Goal: Task Accomplishment & Management: Use online tool/utility

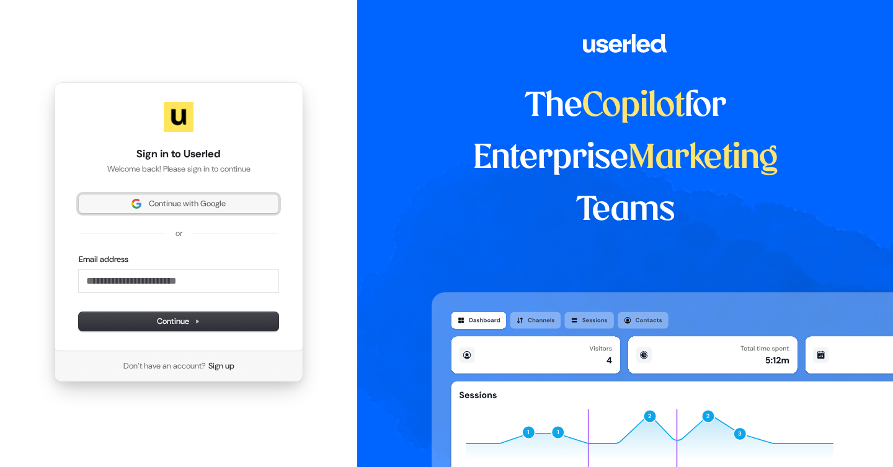
click at [189, 198] on span "Continue with Google" at bounding box center [187, 203] width 77 height 11
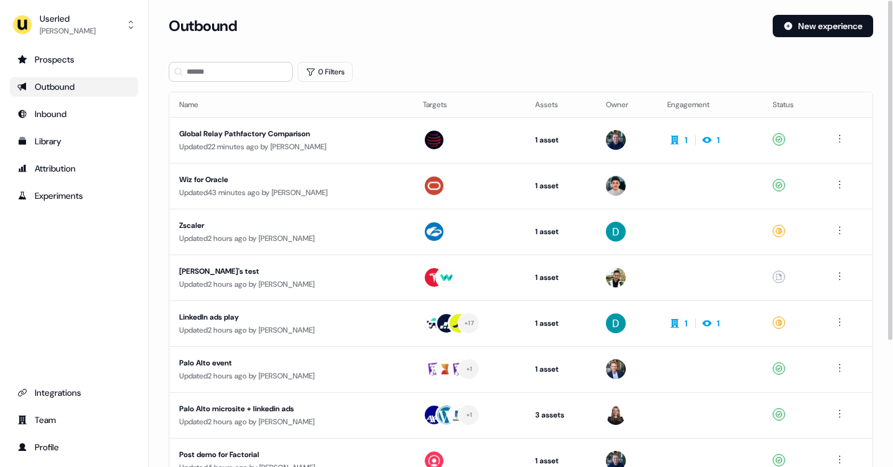
click at [412, 27] on div "Outbound" at bounding box center [466, 26] width 594 height 22
click at [792, 30] on button "New experience" at bounding box center [823, 26] width 100 height 22
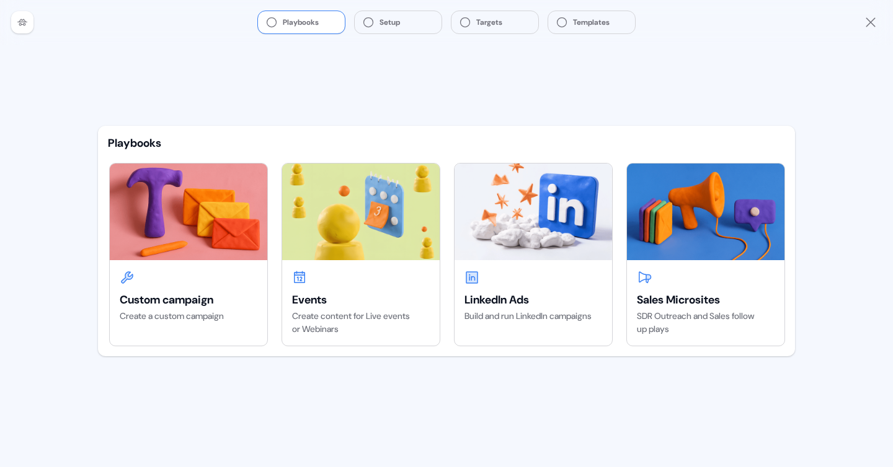
click at [24, 15] on div at bounding box center [22, 22] width 22 height 22
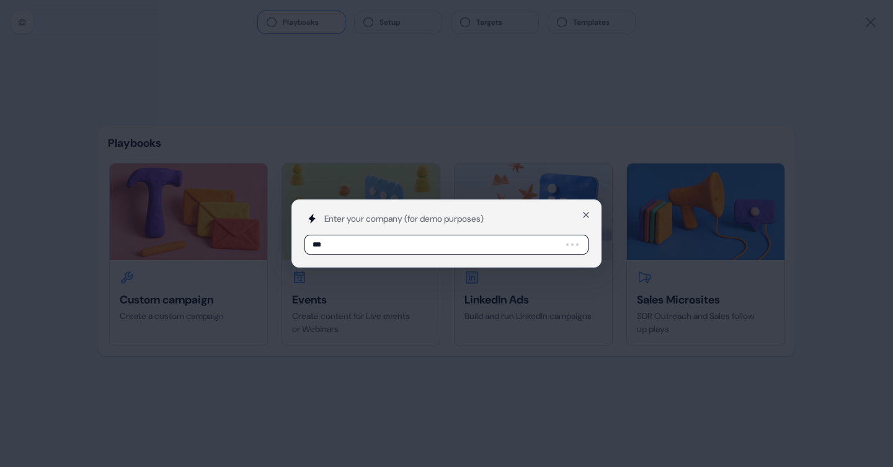
type input "****"
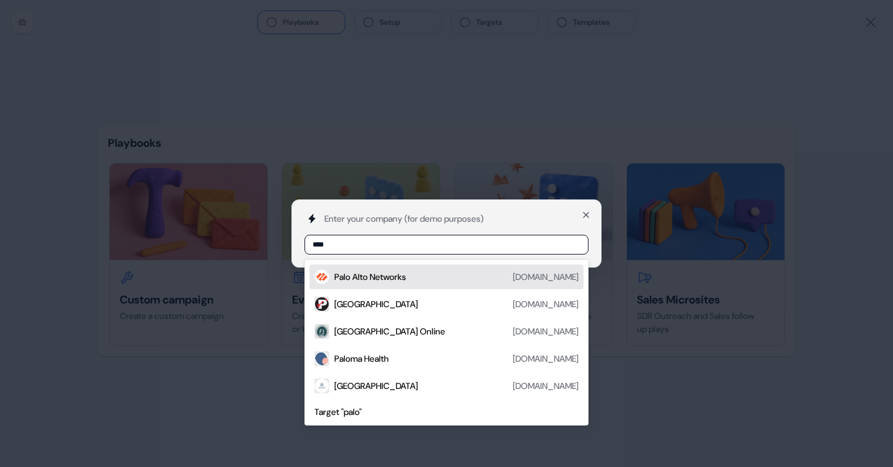
click at [397, 273] on div "Palo Alto Networks" at bounding box center [370, 277] width 72 height 12
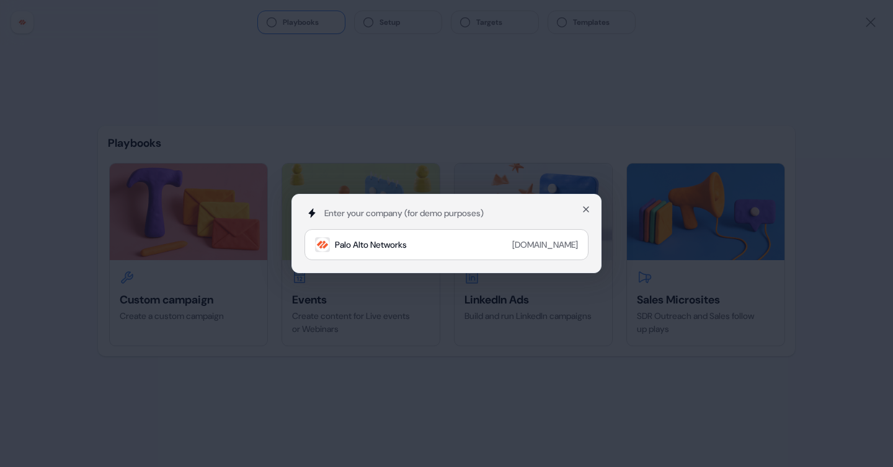
click at [493, 140] on div "Enter your company (for demo purposes) Palo Alto Networks paloaltonetworks.com …" at bounding box center [446, 233] width 893 height 467
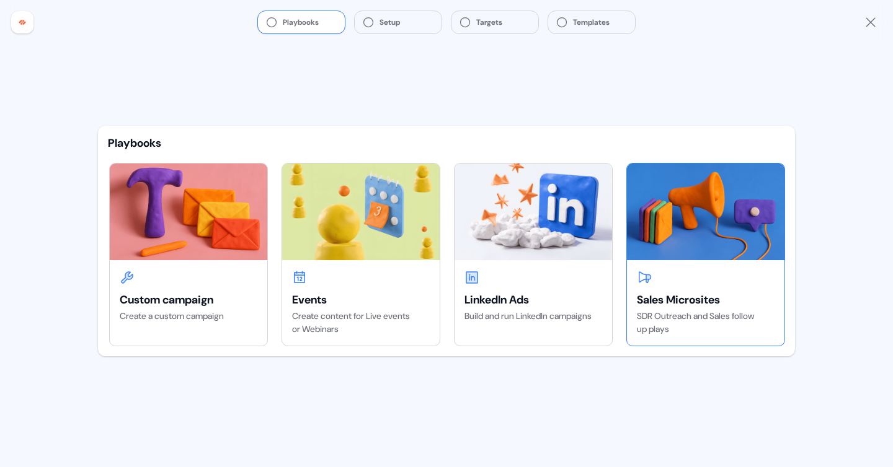
click at [697, 237] on img at bounding box center [705, 212] width 157 height 97
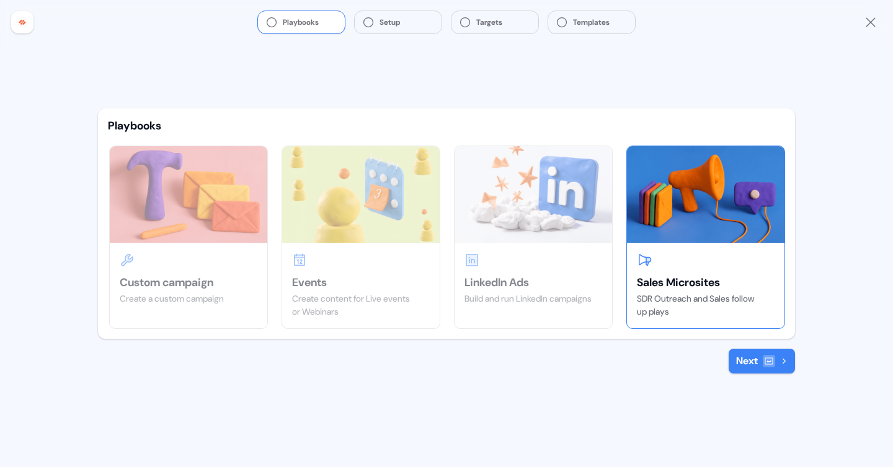
click at [777, 361] on button "Next" at bounding box center [761, 361] width 66 height 25
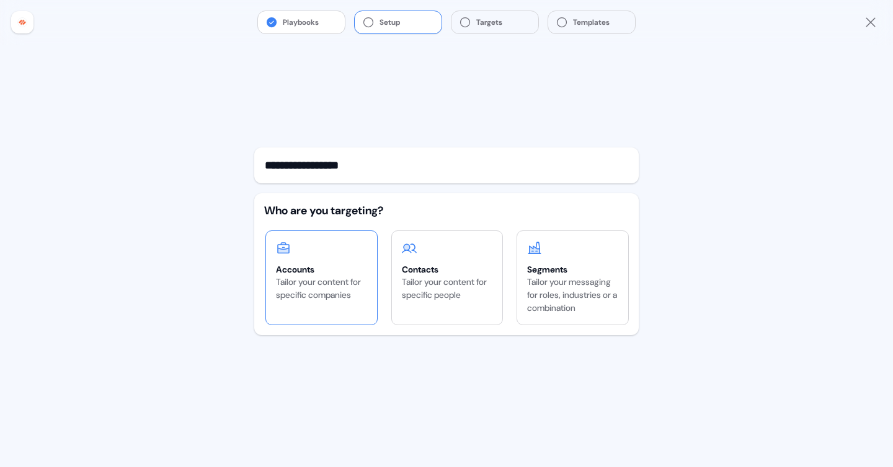
type input "**********"
click at [347, 282] on div "Tailor your content for specific companies" at bounding box center [321, 289] width 91 height 26
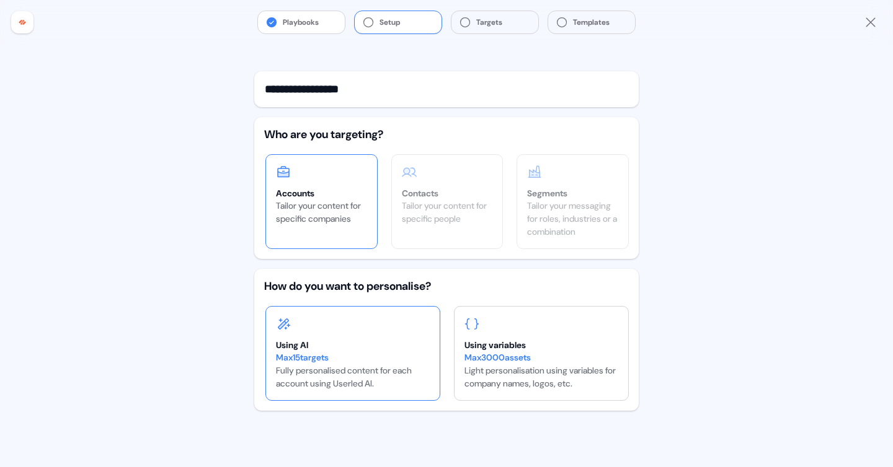
click at [387, 342] on div "Using AI" at bounding box center [353, 345] width 154 height 12
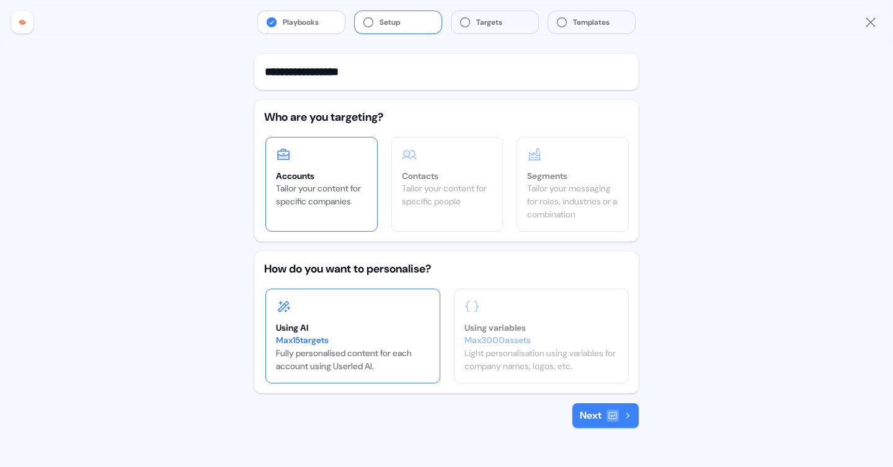
click at [580, 412] on button "Next" at bounding box center [605, 416] width 66 height 25
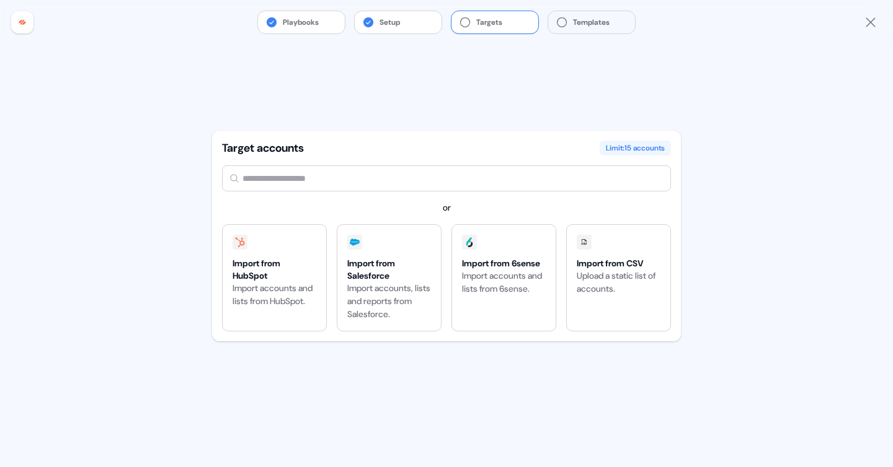
click at [346, 188] on input "text" at bounding box center [446, 179] width 449 height 26
click at [383, 172] on input "text" at bounding box center [446, 179] width 449 height 26
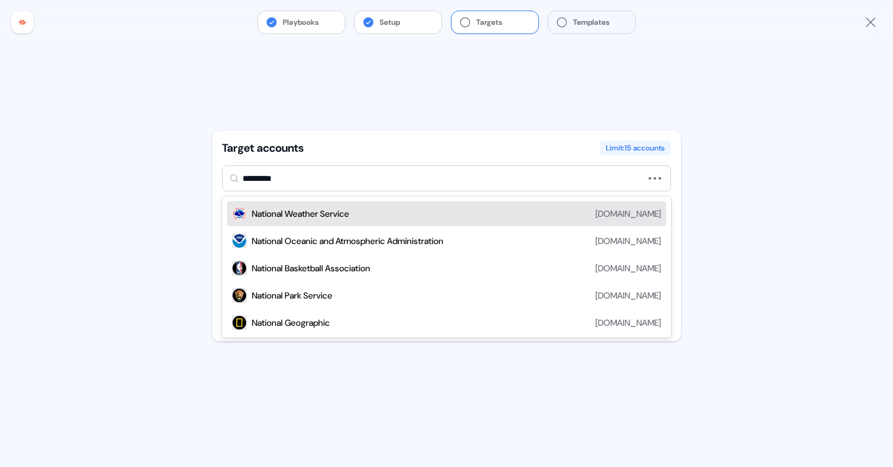
type input "**********"
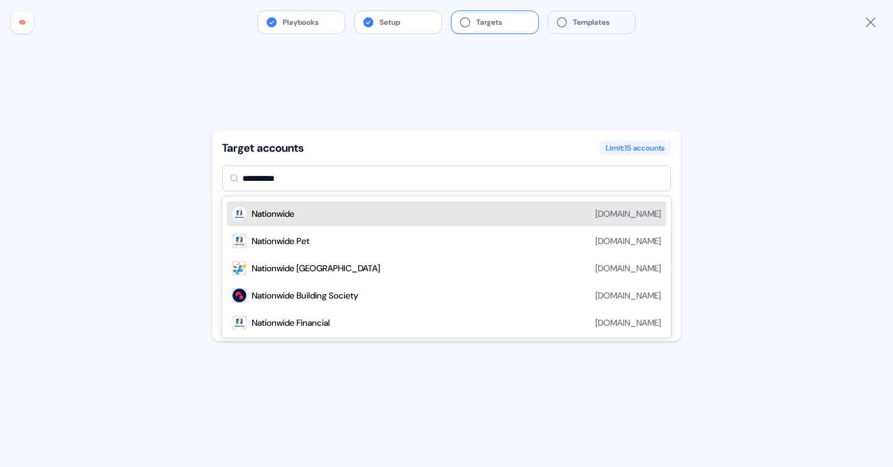
click at [360, 219] on div "Nationwide nationwide.com" at bounding box center [456, 213] width 409 height 15
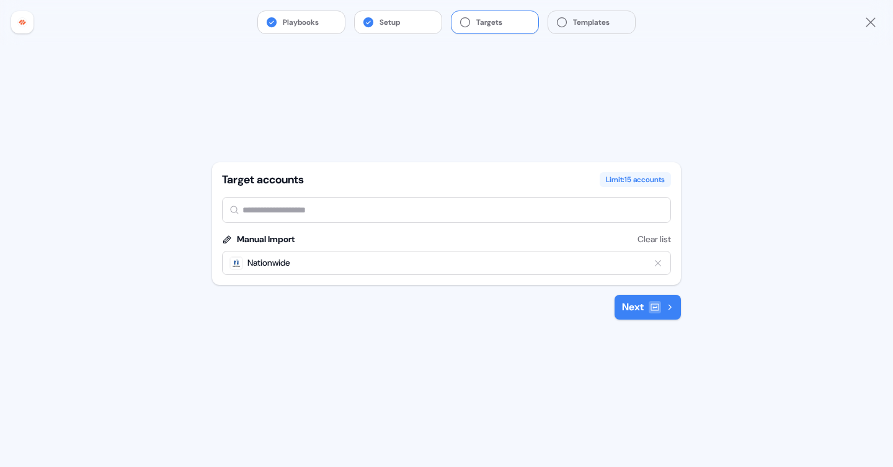
click at [634, 313] on button "Next" at bounding box center [647, 307] width 66 height 25
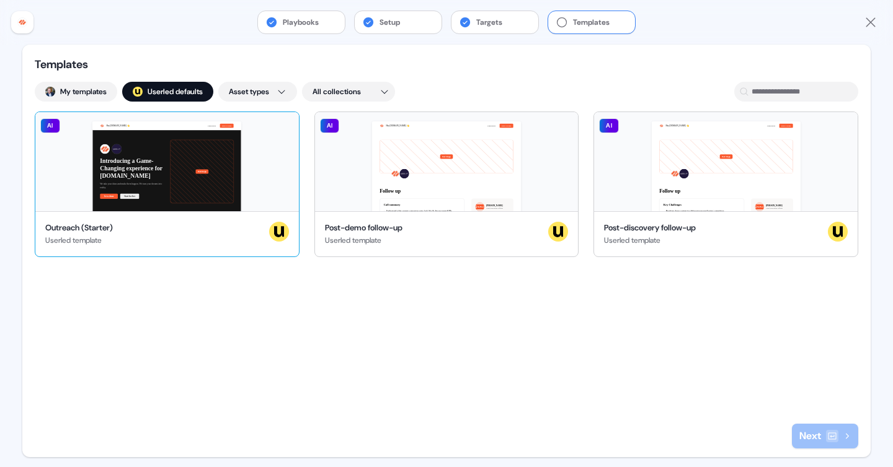
click at [175, 157] on div "Hey fromwolf.com 👋 Learn more Book a demo Introducing a Game-Changing experienc…" at bounding box center [166, 161] width 263 height 99
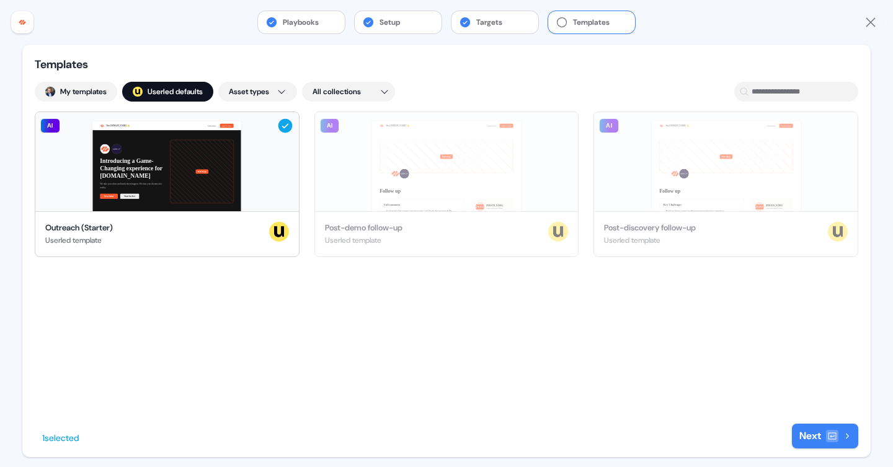
click at [829, 436] on icon at bounding box center [832, 437] width 10 height 10
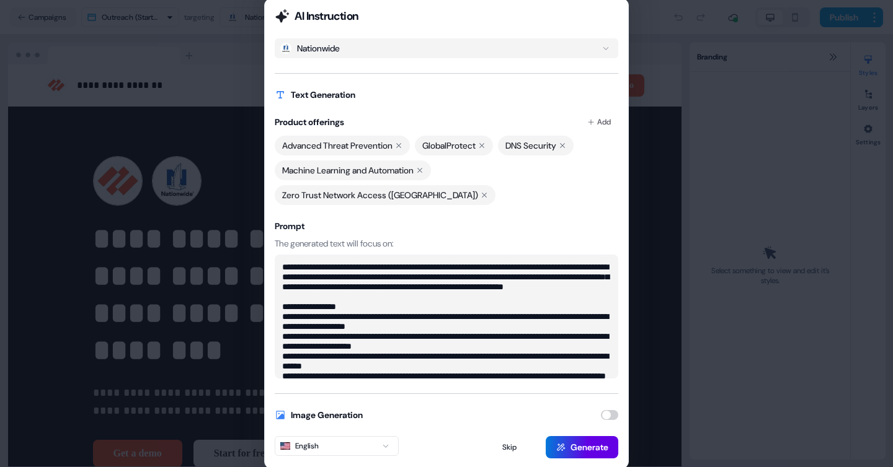
click at [485, 149] on icon at bounding box center [481, 145] width 7 height 7
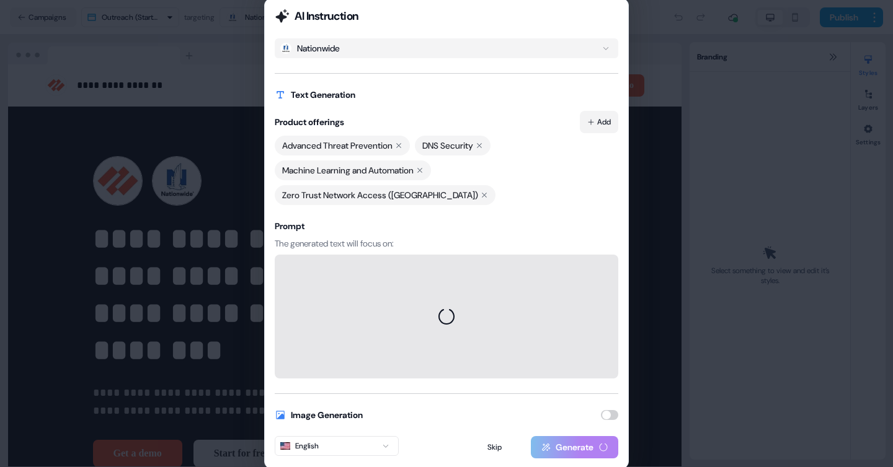
click at [595, 133] on div "AI Instruction Nationwide Text Generation Product offerings Add Advanced Threat…" at bounding box center [446, 233] width 893 height 467
click at [563, 125] on div "AI Instruction Nationwide Text Generation Product offerings Add Advanced Threat…" at bounding box center [446, 233] width 893 height 467
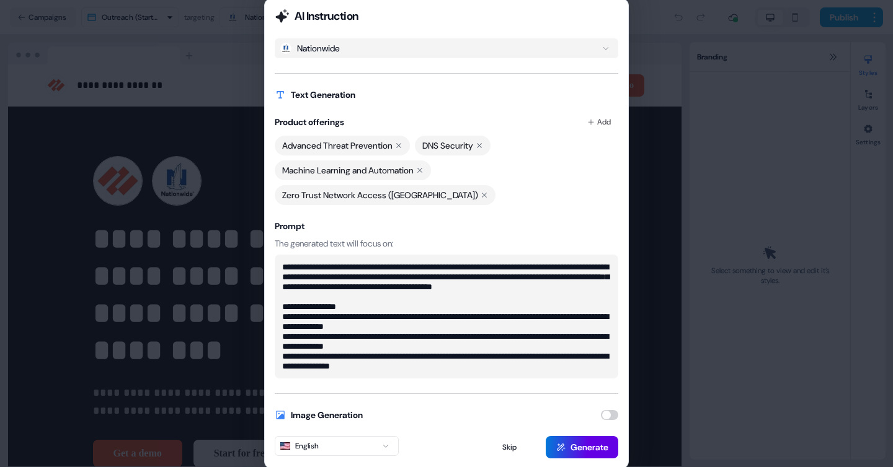
scroll to position [10, 0]
click at [613, 410] on button "button" at bounding box center [609, 415] width 17 height 10
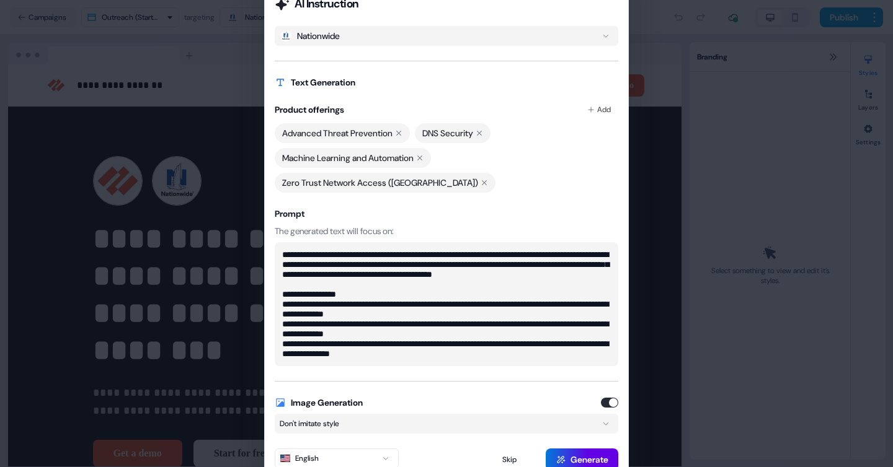
click at [408, 410] on div "**********" at bounding box center [446, 233] width 893 height 467
click at [379, 69] on div "**********" at bounding box center [446, 233] width 893 height 467
click at [369, 440] on div "**********" at bounding box center [446, 233] width 893 height 467
click at [469, 391] on div "**********" at bounding box center [446, 233] width 893 height 467
click at [585, 449] on button "Generate" at bounding box center [582, 460] width 73 height 22
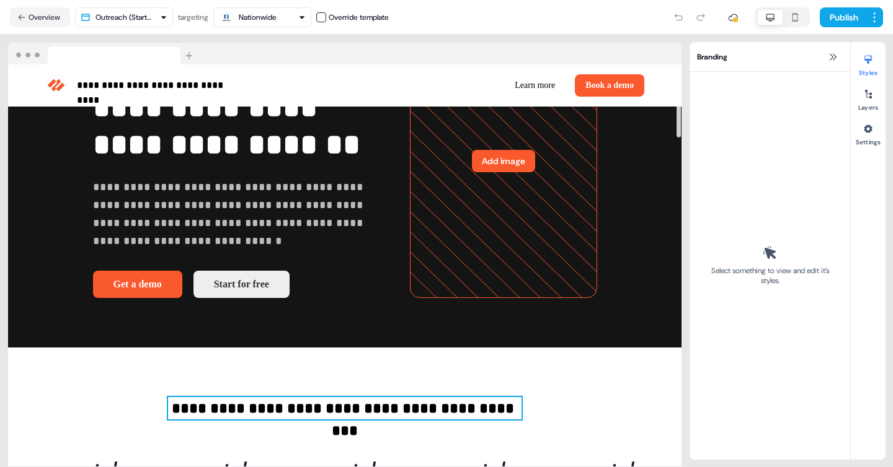
scroll to position [125, 0]
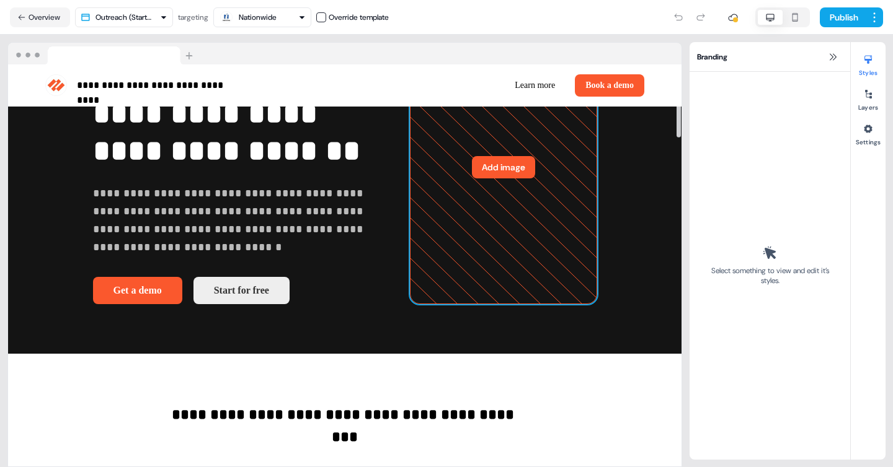
click at [538, 241] on icon at bounding box center [503, 168] width 186 height 272
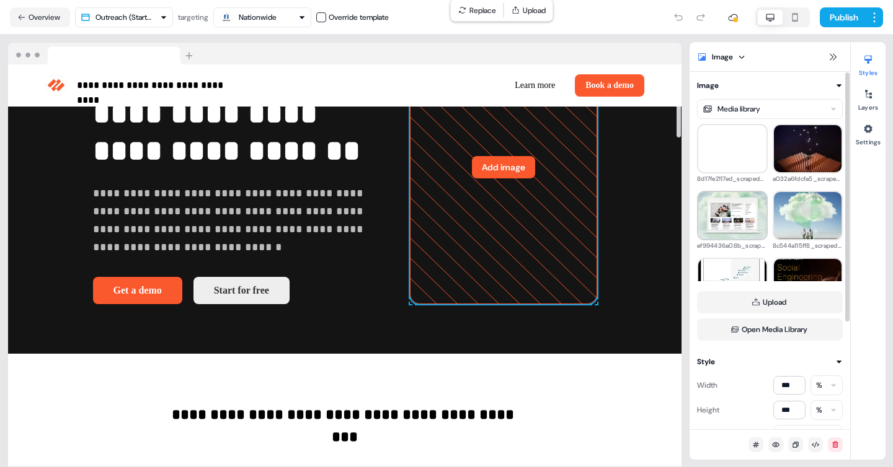
click at [734, 228] on img at bounding box center [732, 216] width 68 height 68
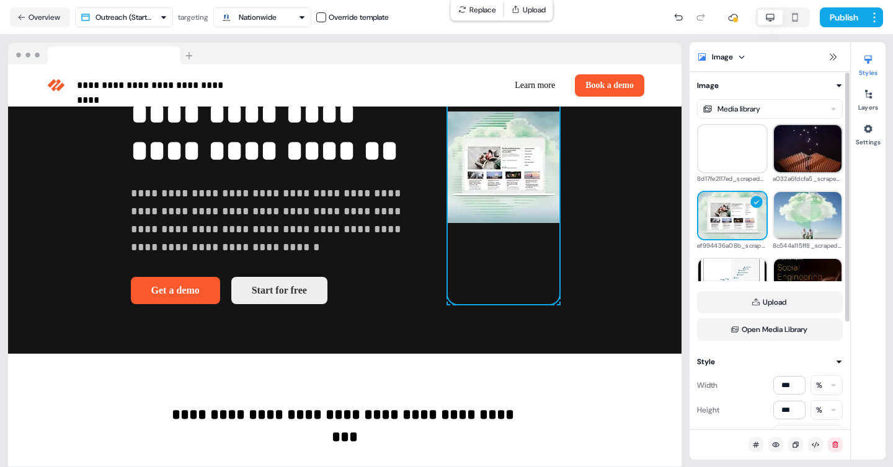
click at [790, 158] on img at bounding box center [808, 149] width 68 height 68
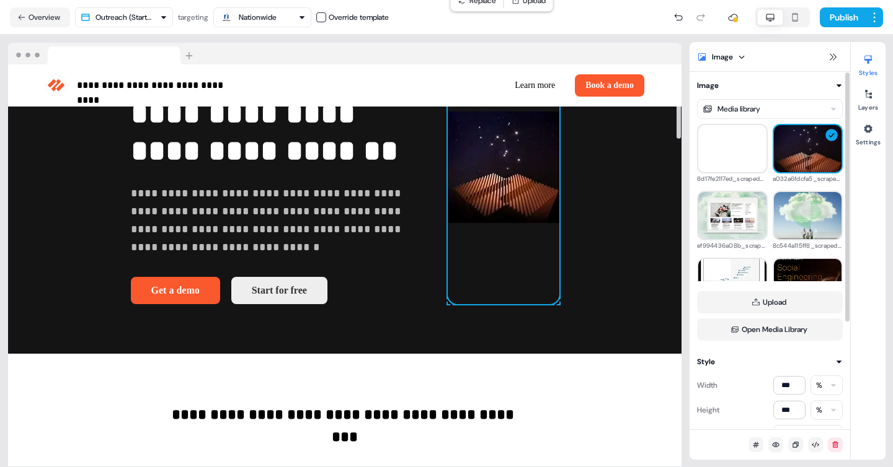
scroll to position [148, 0]
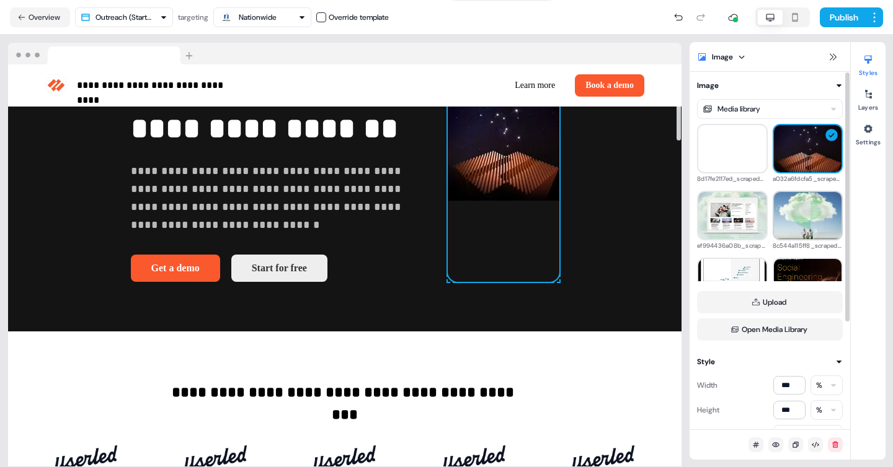
click at [774, 232] on img at bounding box center [808, 216] width 68 height 68
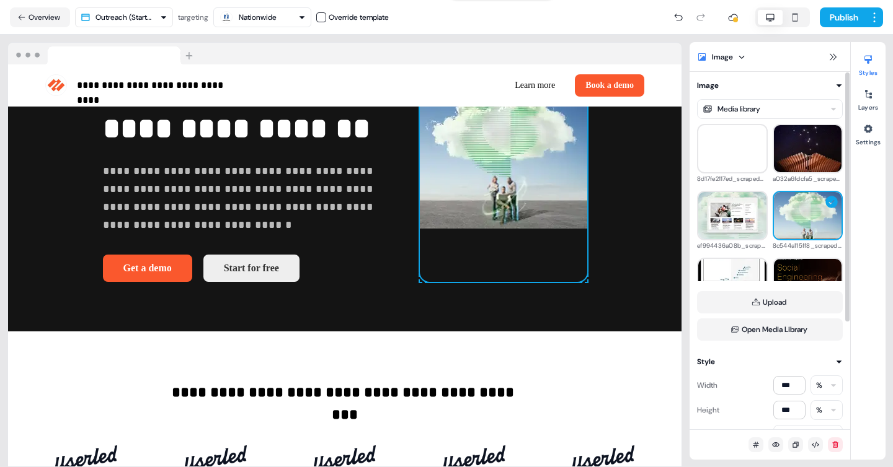
click at [784, 224] on img at bounding box center [808, 216] width 68 height 68
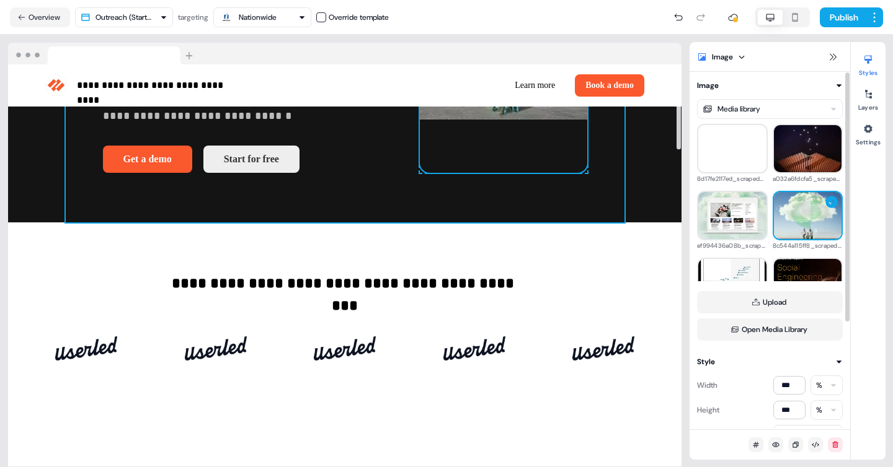
scroll to position [258, 0]
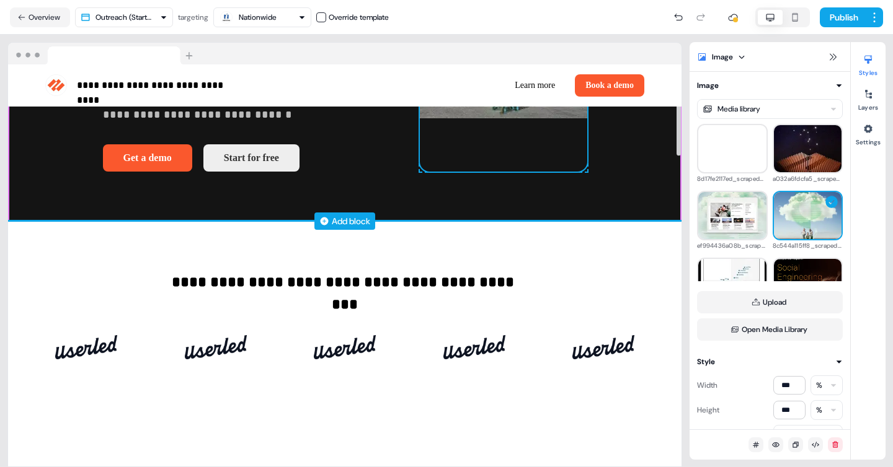
click at [354, 228] on div "Add block" at bounding box center [351, 221] width 38 height 12
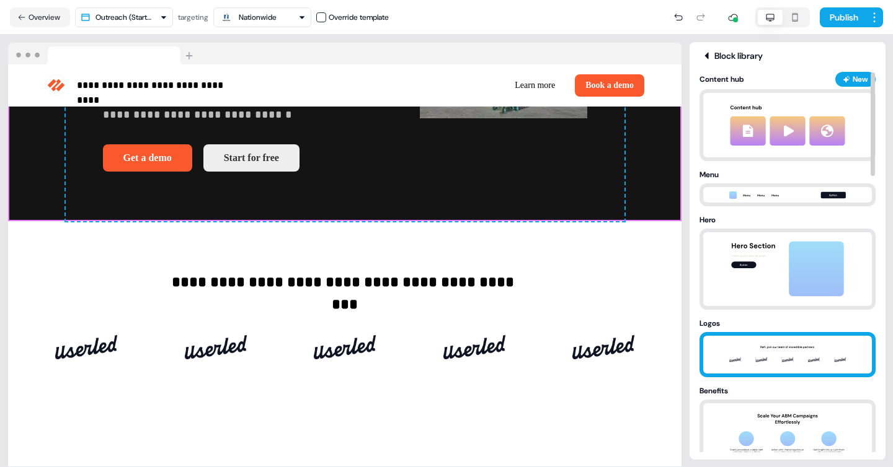
click at [739, 346] on img at bounding box center [787, 355] width 130 height 38
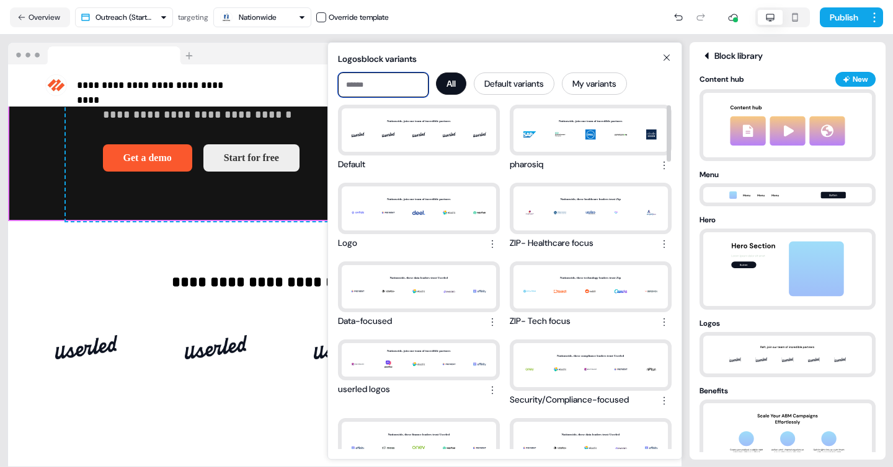
click at [373, 89] on input at bounding box center [383, 85] width 91 height 25
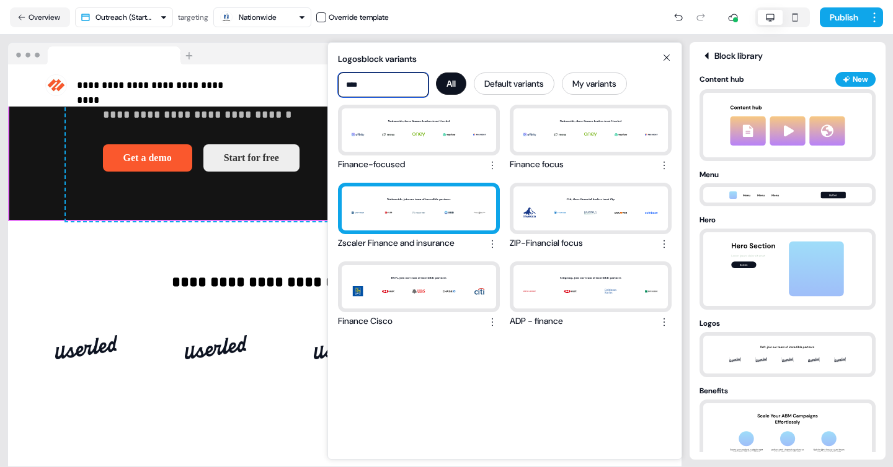
type input "****"
click at [391, 202] on div "Nationwide, join our team of incredible partners" at bounding box center [419, 208] width 154 height 43
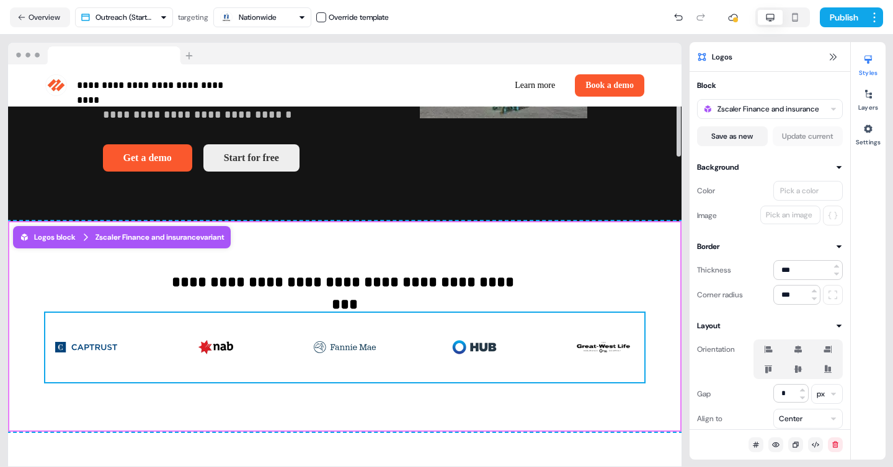
scroll to position [342, 0]
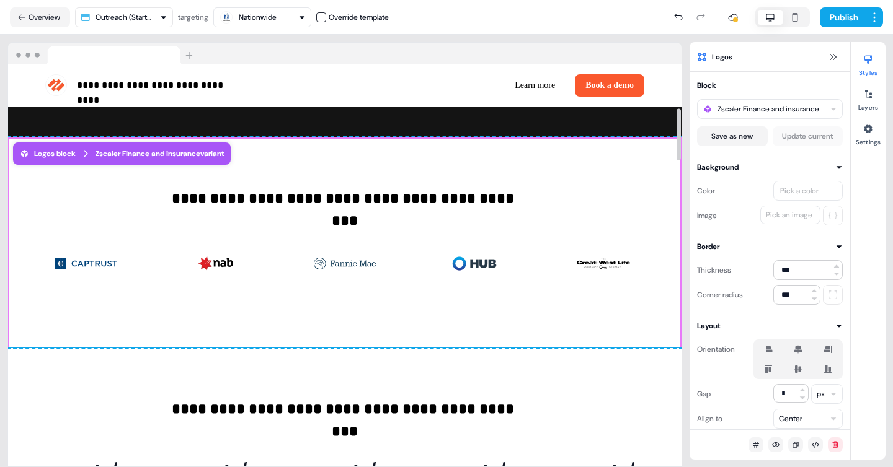
click at [608, 386] on div "**********" at bounding box center [344, 453] width 673 height 211
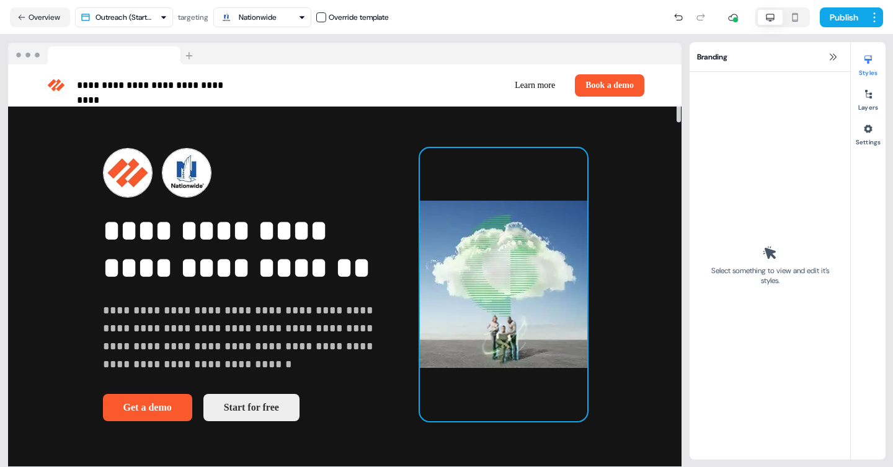
scroll to position [4, 0]
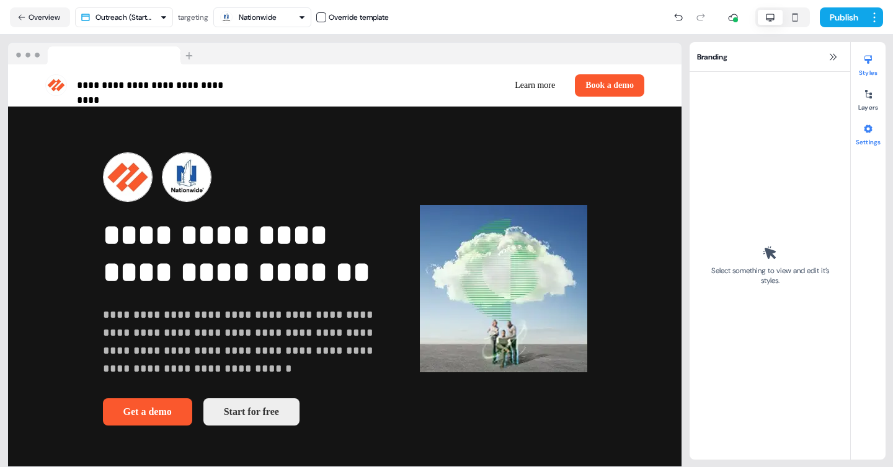
click at [871, 133] on icon at bounding box center [868, 129] width 10 height 10
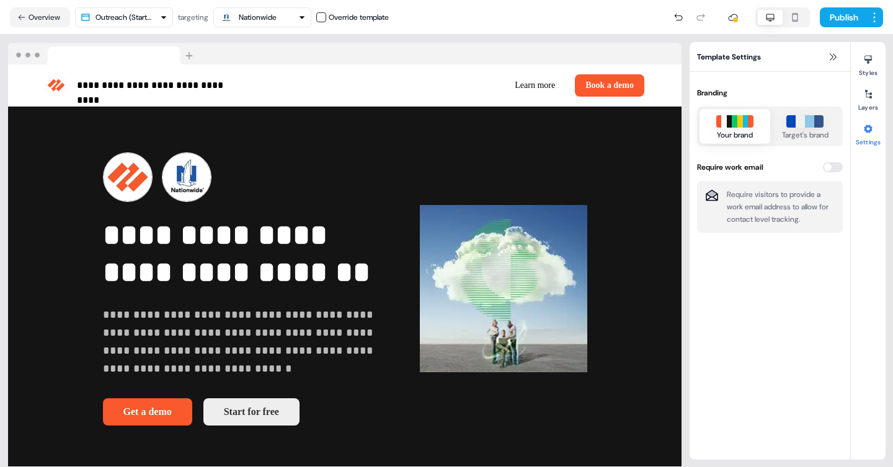
click at [798, 19] on icon "button" at bounding box center [794, 17] width 15 height 10
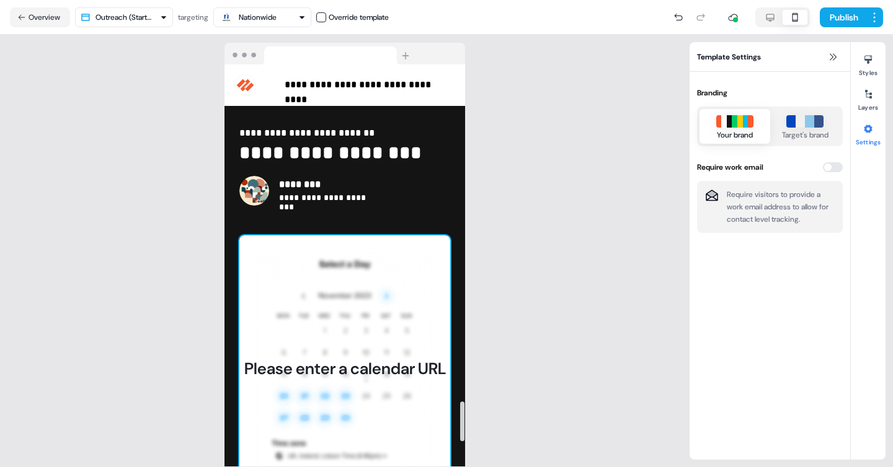
scroll to position [3402, 0]
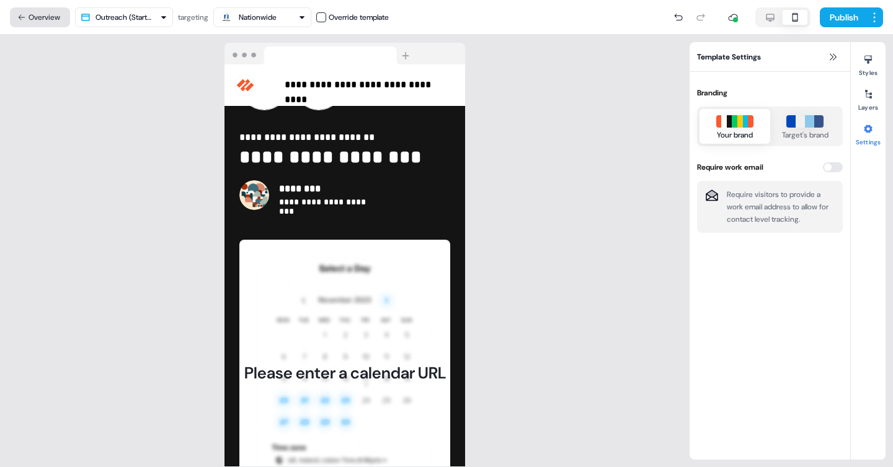
click at [30, 15] on button "Overview" at bounding box center [40, 17] width 60 height 20
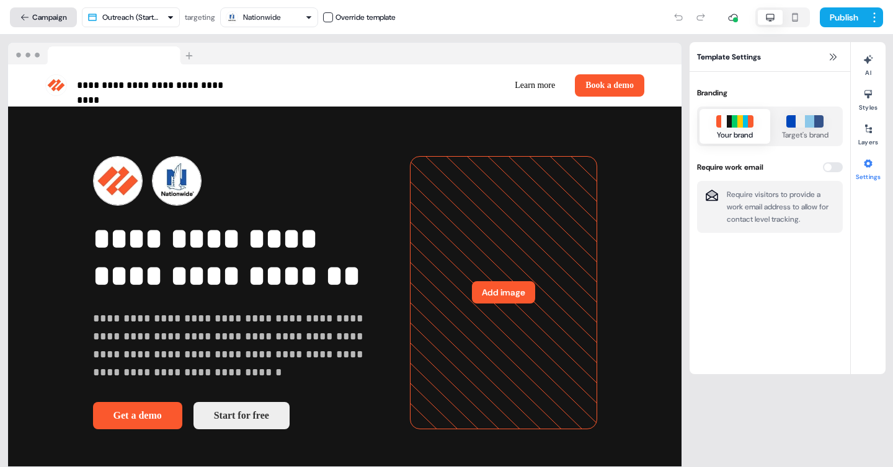
click at [37, 15] on button "Campaign" at bounding box center [43, 17] width 67 height 20
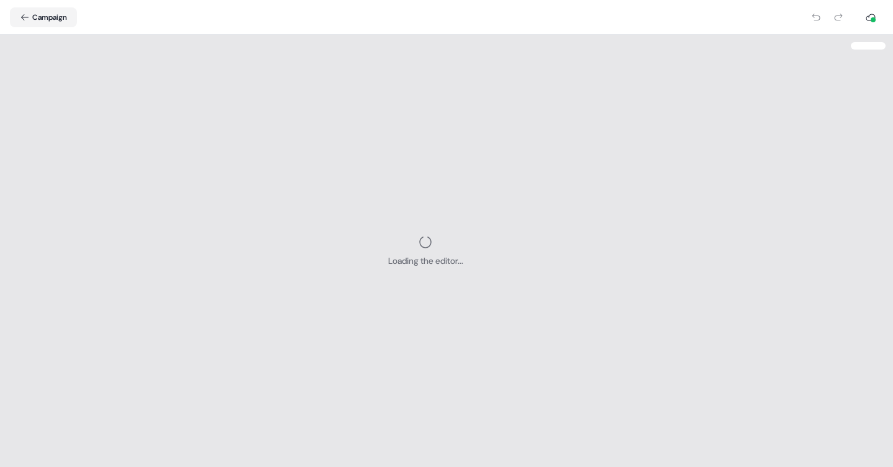
click at [37, 15] on button "Campaign" at bounding box center [43, 17] width 67 height 20
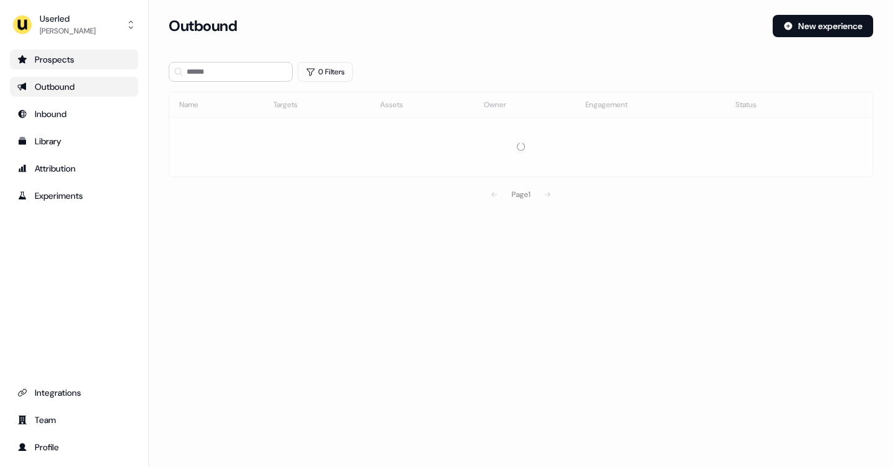
click at [86, 54] on div "Prospects" at bounding box center [73, 59] width 113 height 12
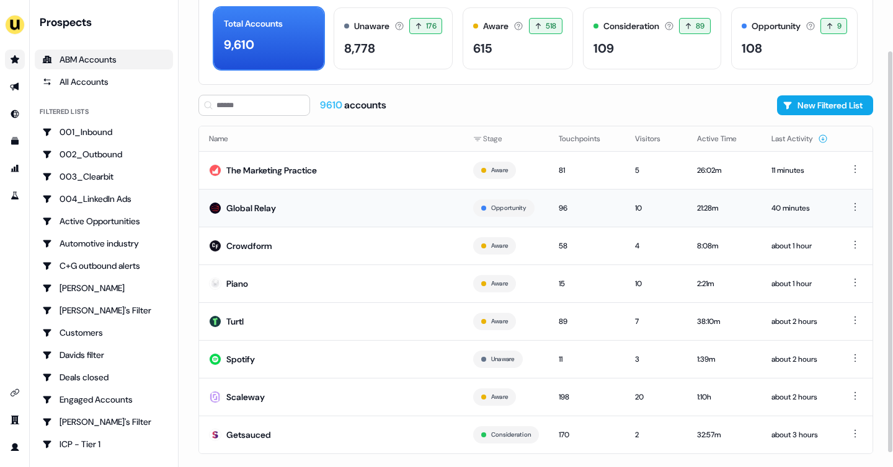
scroll to position [75, 0]
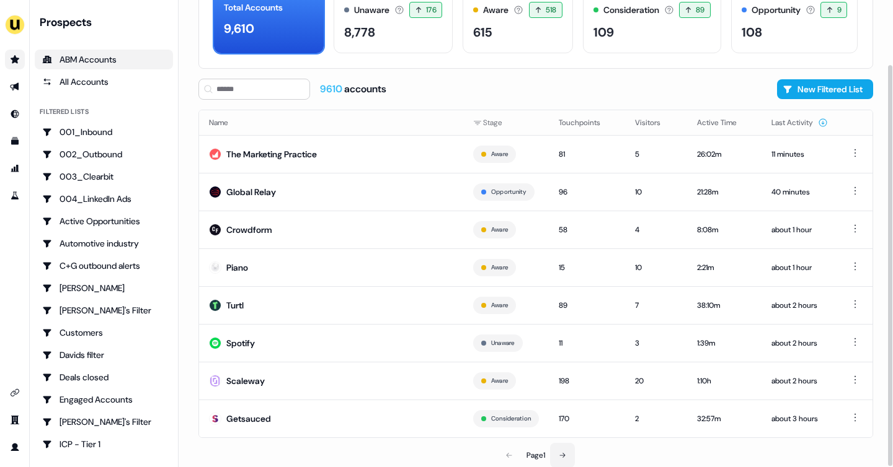
click at [562, 452] on icon at bounding box center [562, 455] width 7 height 7
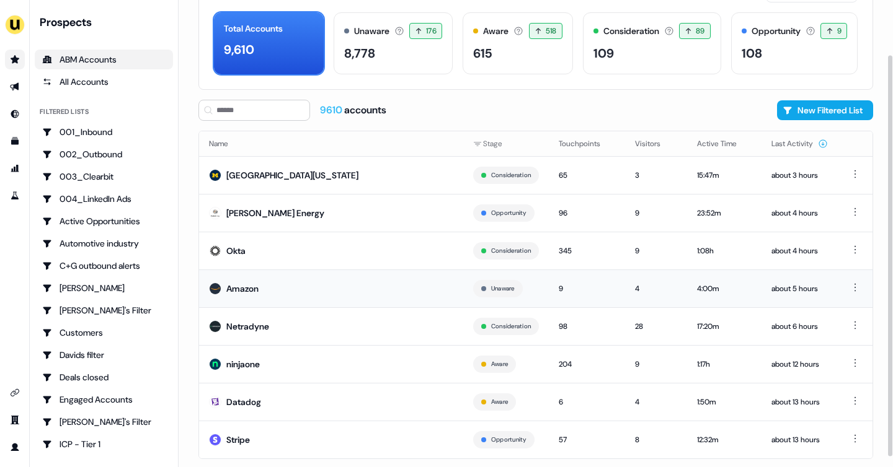
scroll to position [64, 0]
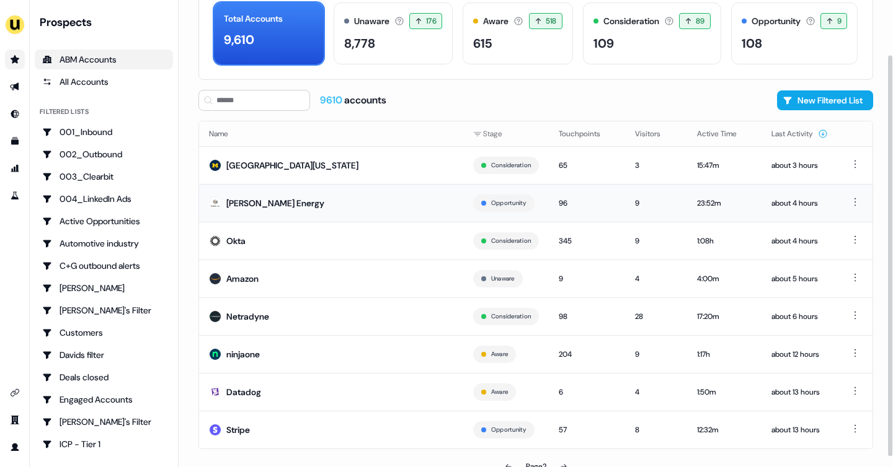
click at [261, 208] on div "Rystad Energy" at bounding box center [275, 203] width 98 height 12
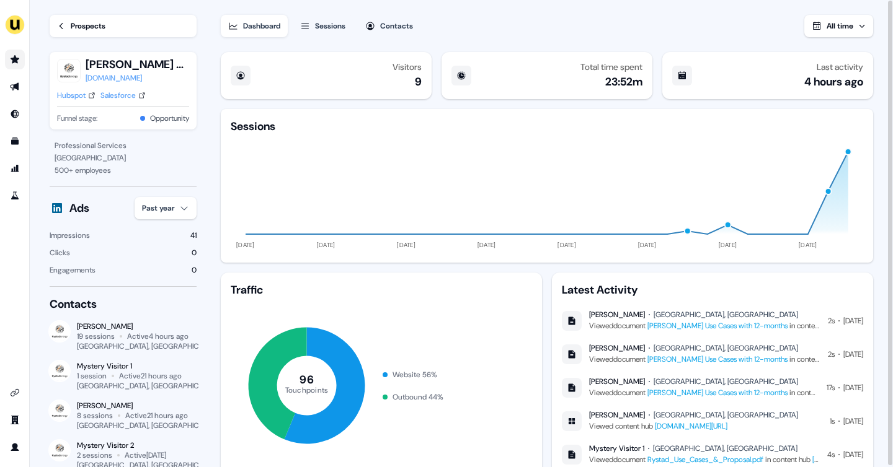
click at [841, 24] on span "All time" at bounding box center [839, 26] width 27 height 10
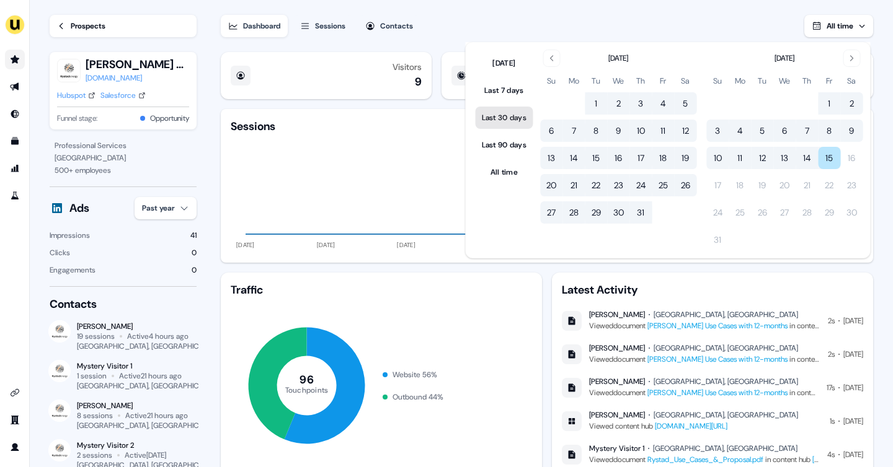
click at [513, 125] on button "Last 30 days" at bounding box center [505, 118] width 58 height 22
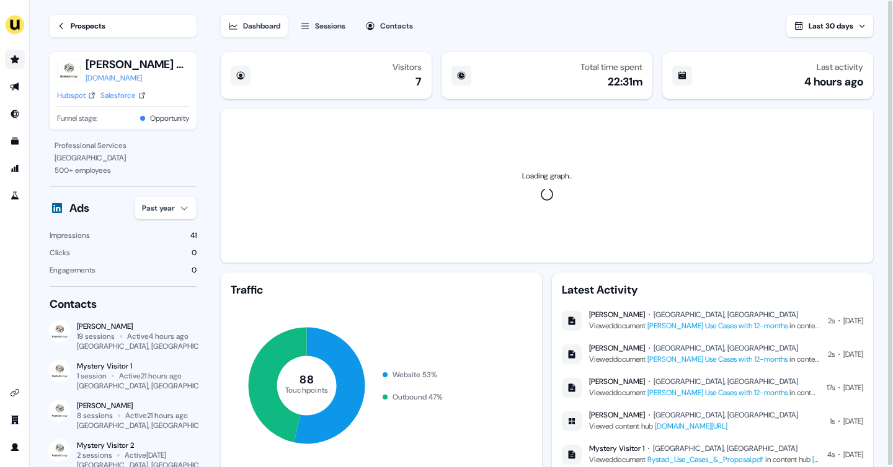
click at [440, 135] on div "Loading graph..." at bounding box center [547, 186] width 652 height 154
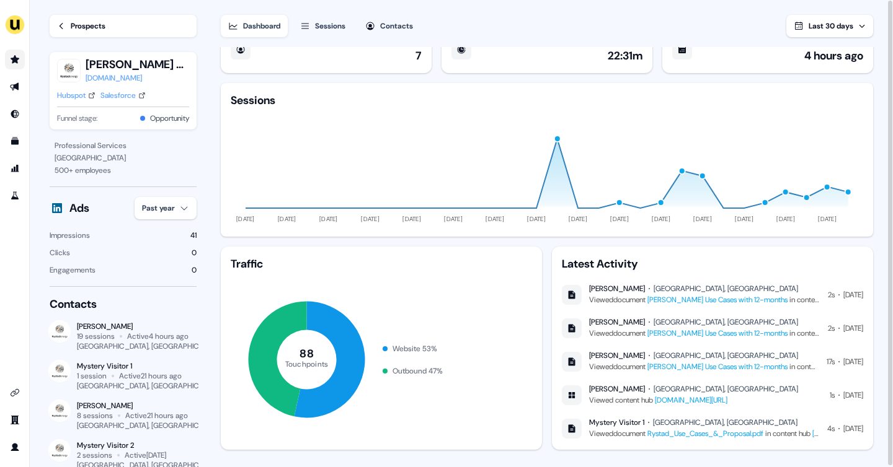
scroll to position [29, 0]
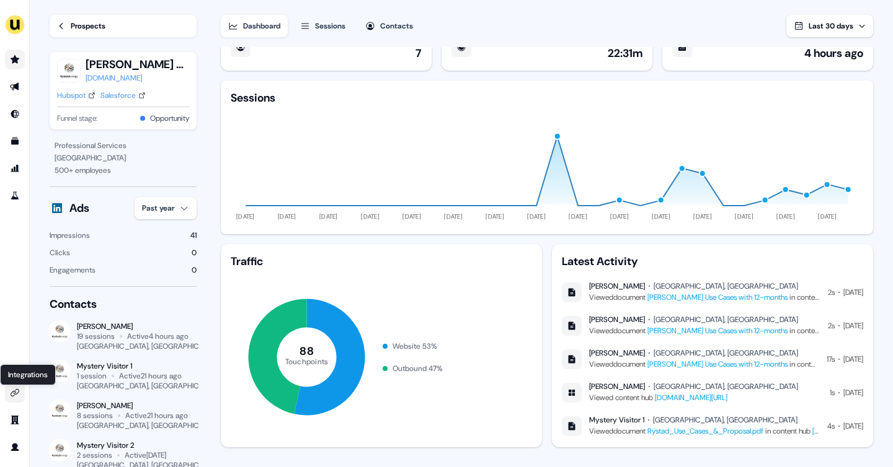
click at [14, 392] on icon "Go to integrations" at bounding box center [15, 392] width 9 height 7
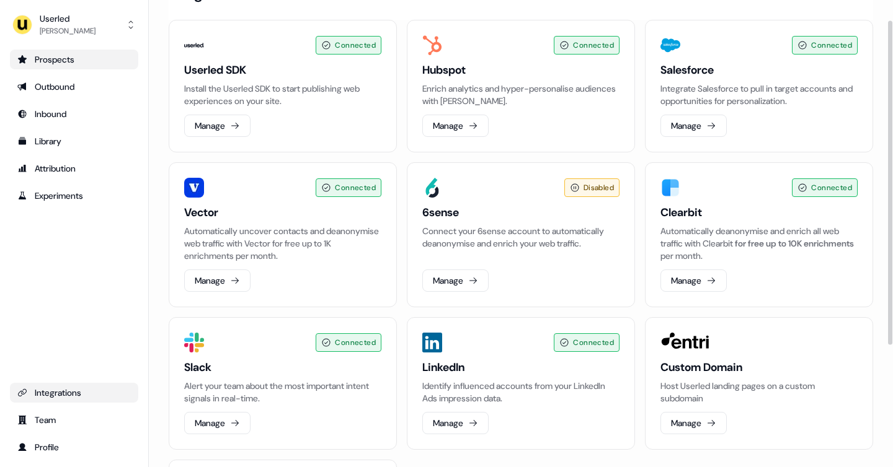
scroll to position [27, 0]
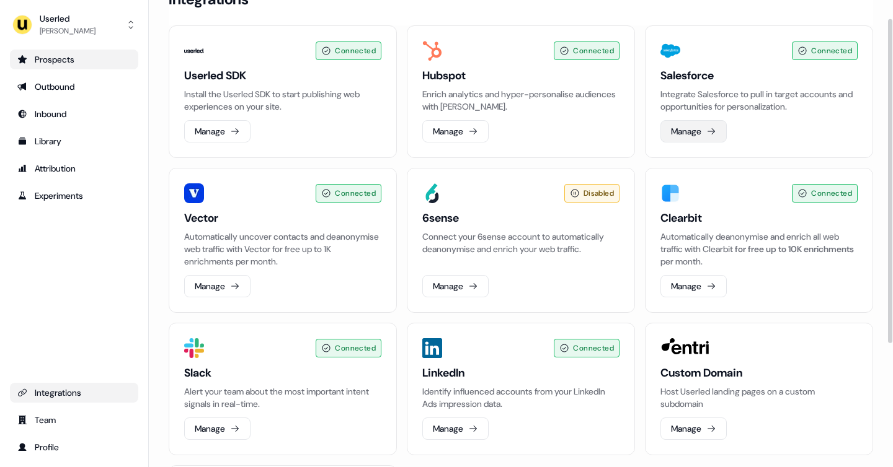
click at [699, 129] on button "Manage" at bounding box center [693, 131] width 66 height 22
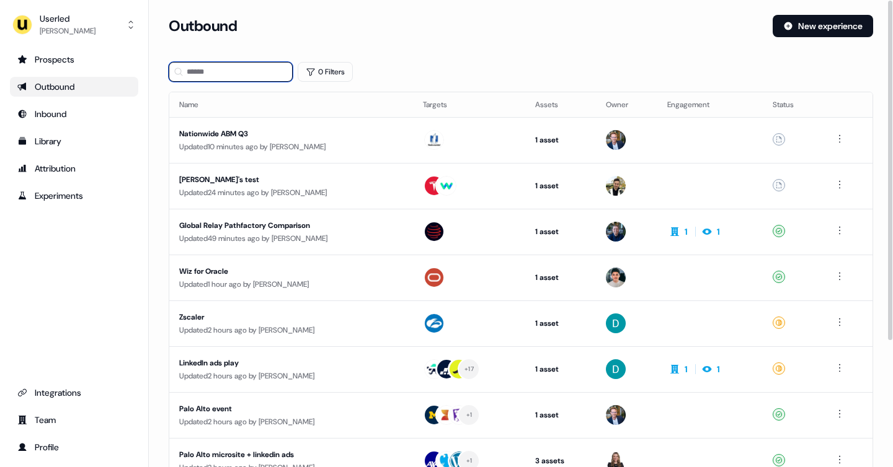
click at [226, 75] on input at bounding box center [231, 72] width 124 height 20
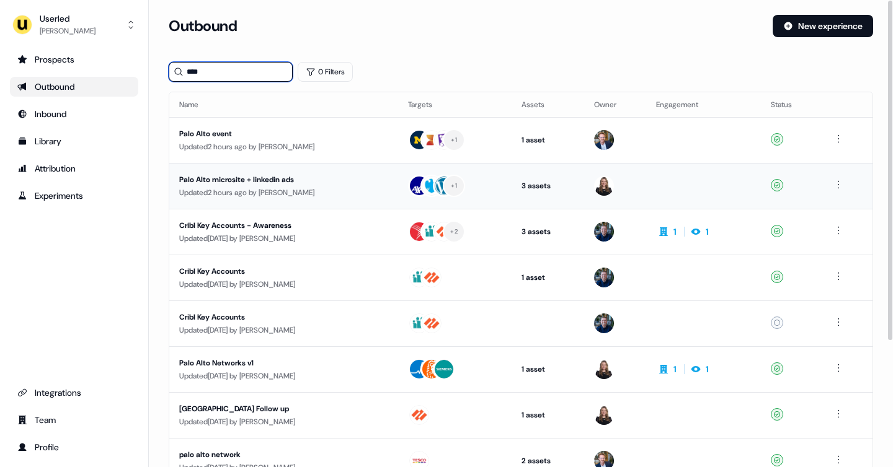
type input "****"
click at [252, 194] on div "Updated 2 hours ago by [PERSON_NAME]" at bounding box center [283, 193] width 209 height 12
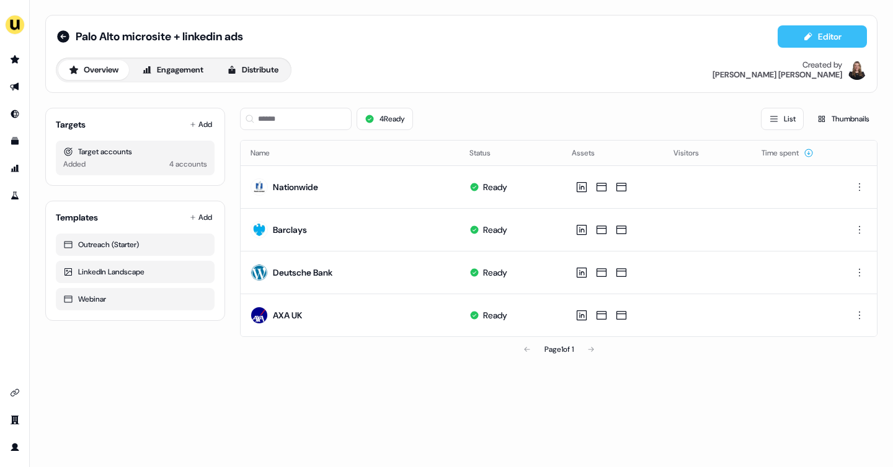
click at [810, 32] on icon at bounding box center [808, 37] width 10 height 10
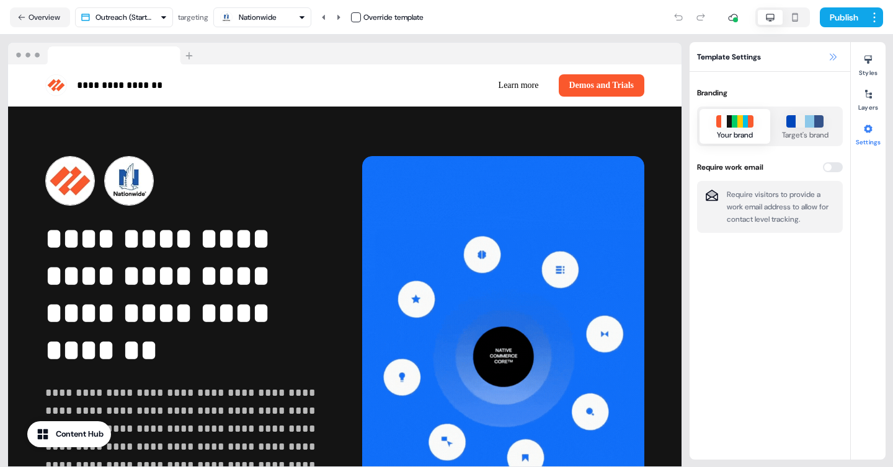
click at [835, 57] on icon at bounding box center [833, 56] width 7 height 7
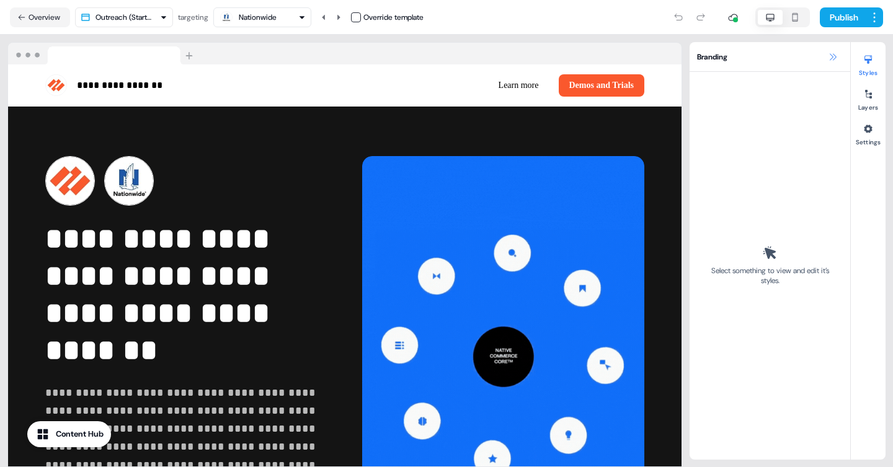
click at [835, 57] on icon at bounding box center [833, 56] width 7 height 7
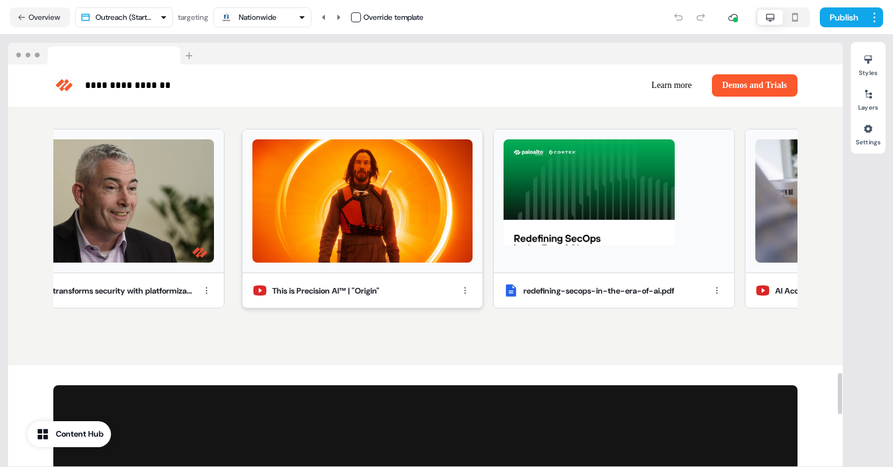
scroll to position [2996, 0]
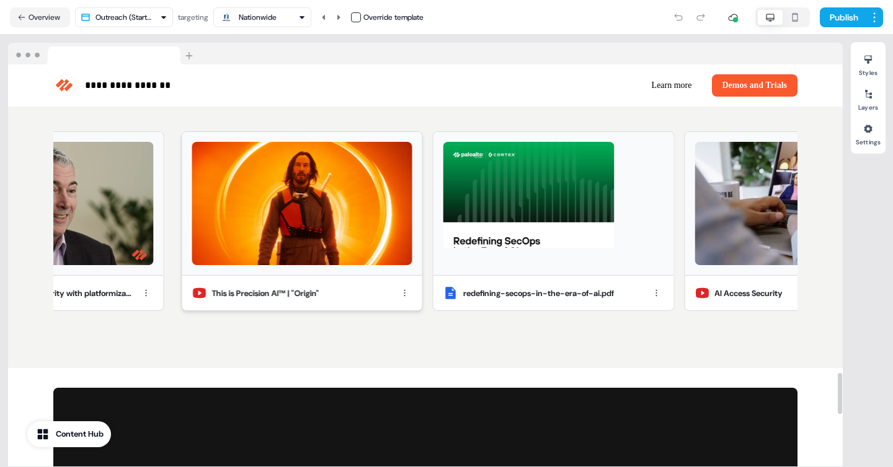
click at [390, 208] on img at bounding box center [302, 204] width 220 height 124
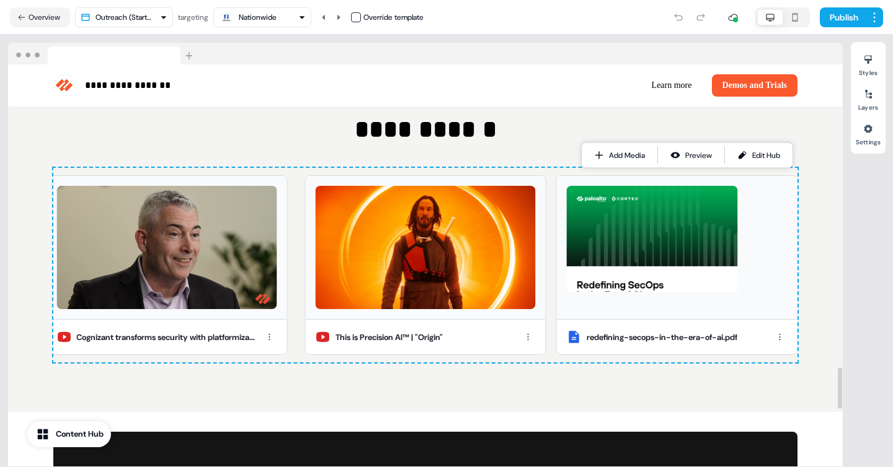
scroll to position [2945, 0]
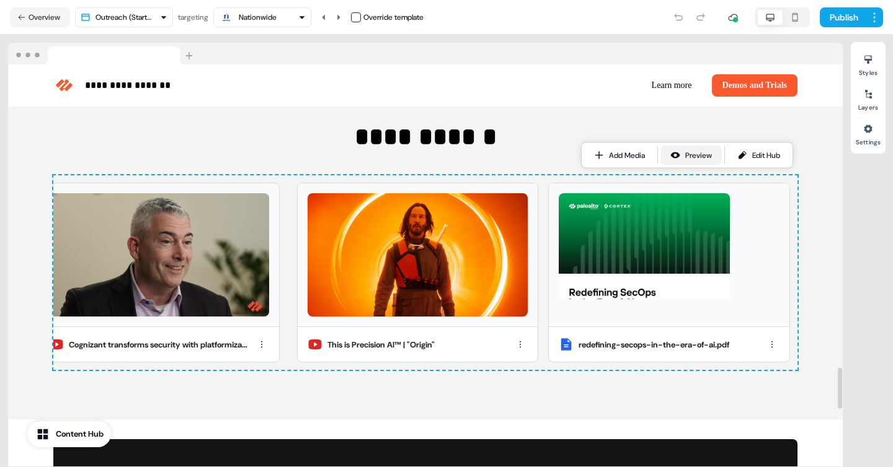
click at [689, 157] on div "Preview" at bounding box center [698, 155] width 27 height 12
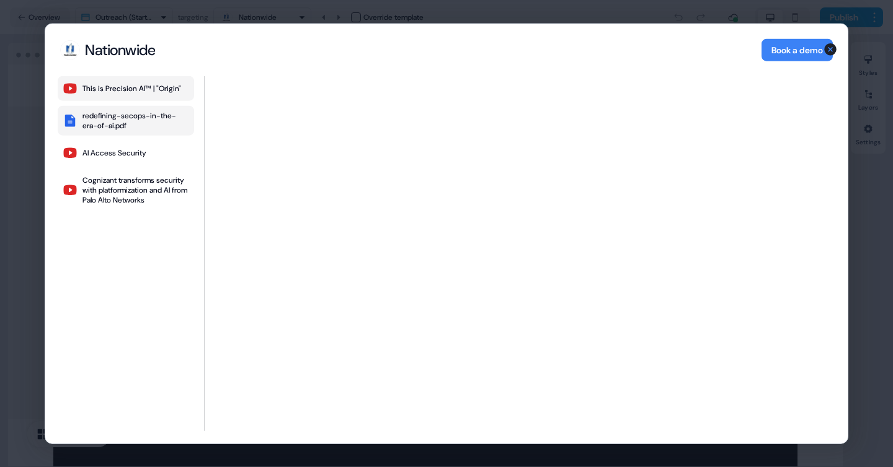
click at [138, 119] on div "redefining-secops-in-the-era-of-ai.pdf" at bounding box center [135, 121] width 107 height 20
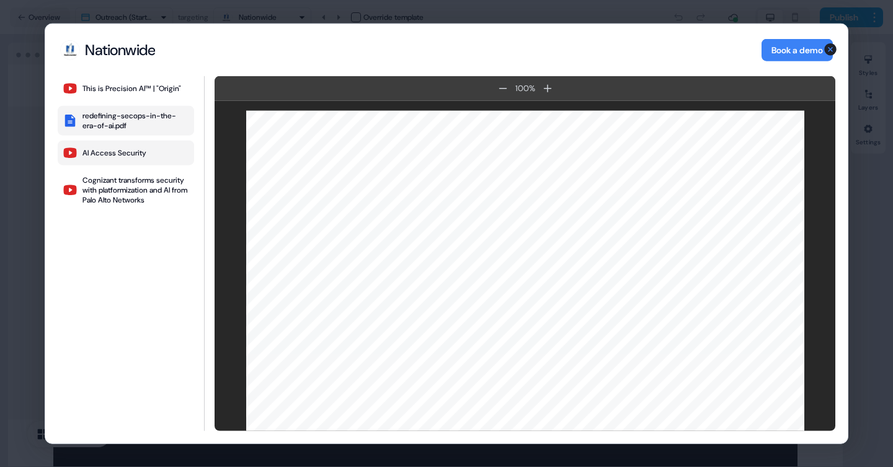
click at [136, 151] on div "AI Access Security" at bounding box center [114, 153] width 64 height 10
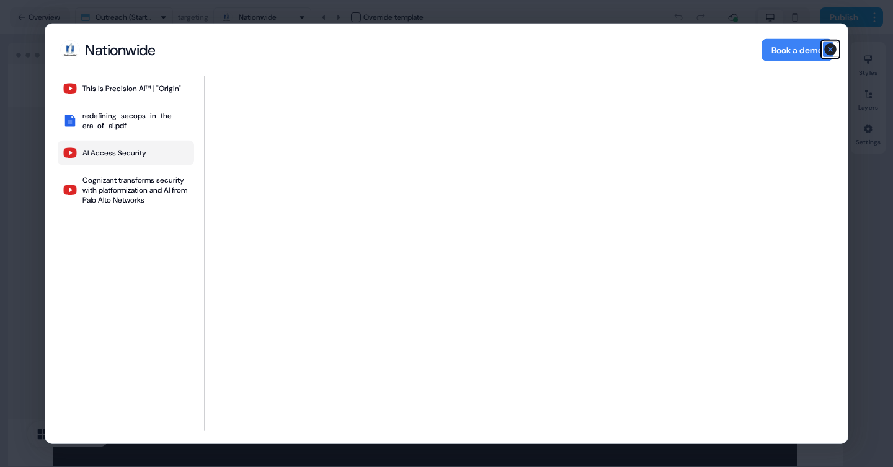
click at [831, 48] on icon "button" at bounding box center [830, 49] width 12 height 12
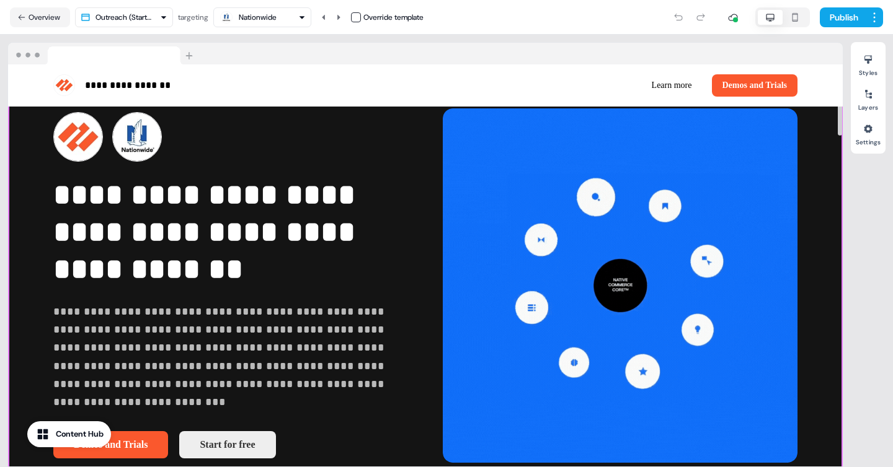
scroll to position [0, 0]
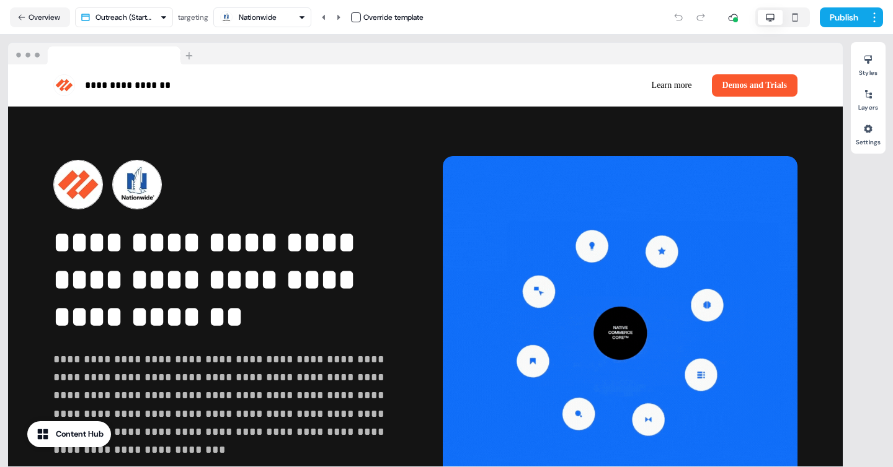
click at [281, 16] on div "Nationwide" at bounding box center [262, 17] width 87 height 15
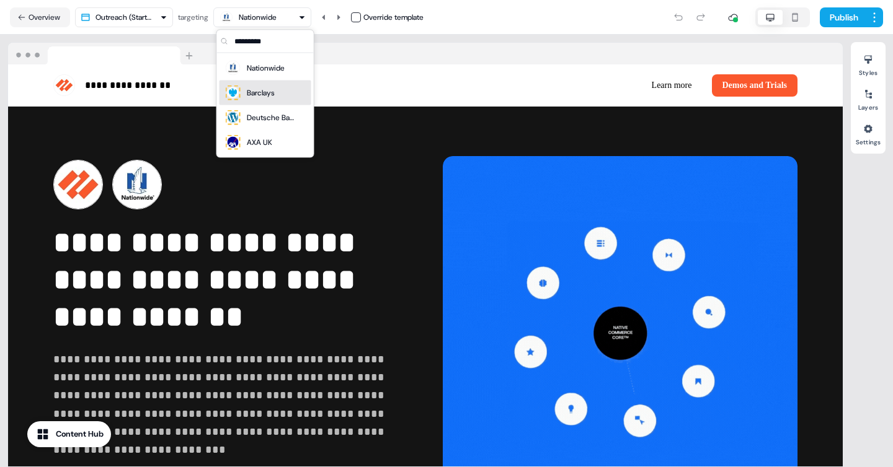
click at [266, 92] on div "Barclays" at bounding box center [261, 93] width 28 height 12
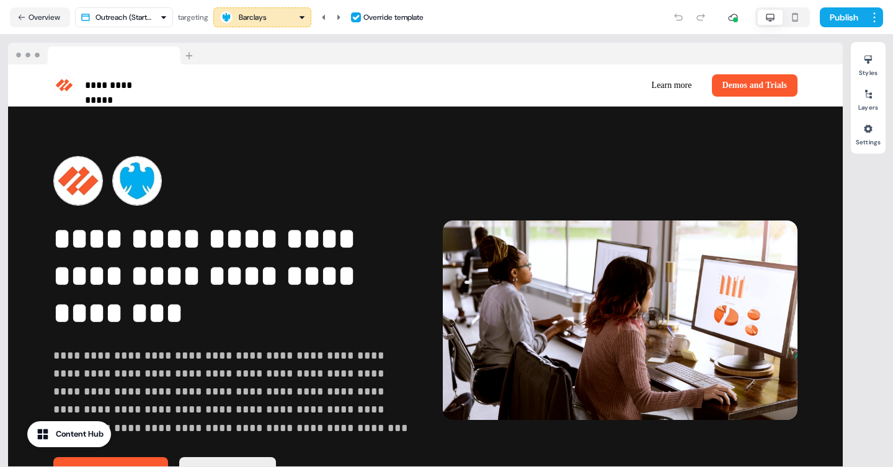
click at [284, 17] on div "Barclays" at bounding box center [262, 17] width 87 height 15
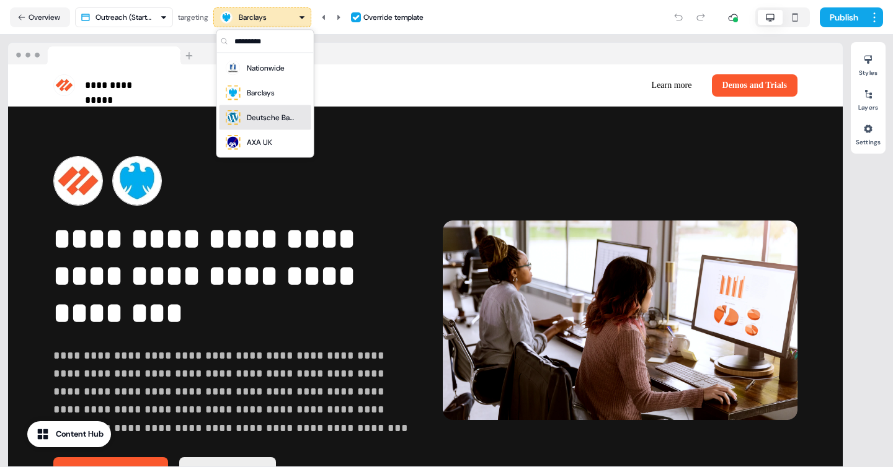
click at [277, 124] on div "Deutsche Bank" at bounding box center [260, 117] width 72 height 17
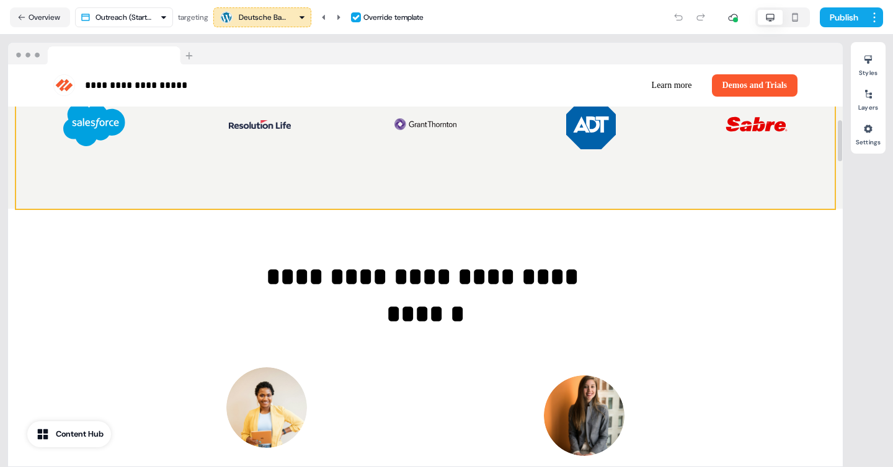
scroll to position [486, 0]
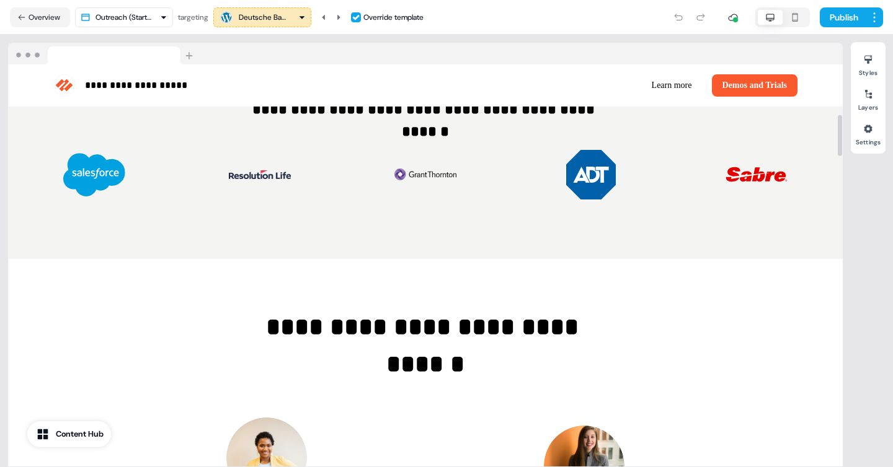
click at [265, 14] on div "Deutsche Bank" at bounding box center [264, 17] width 50 height 12
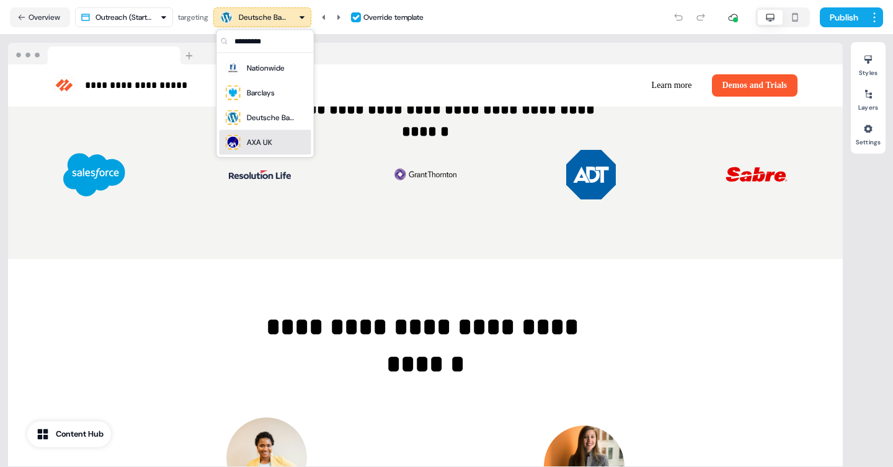
click at [267, 141] on div "AXA UK" at bounding box center [259, 142] width 25 height 12
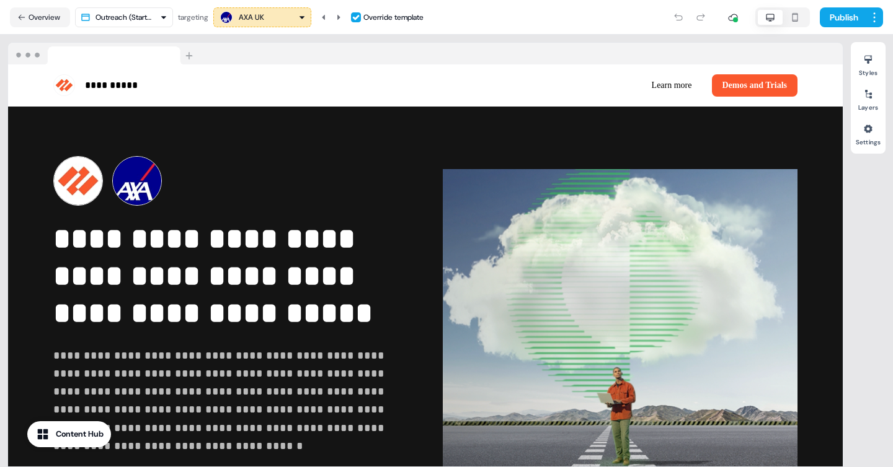
click at [140, 15] on html "**********" at bounding box center [446, 233] width 893 height 467
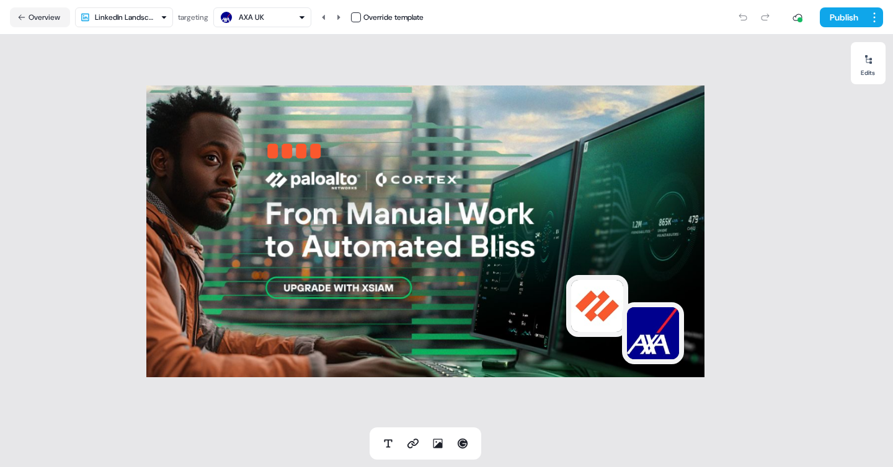
click at [268, 14] on div "AXA UK" at bounding box center [262, 17] width 87 height 15
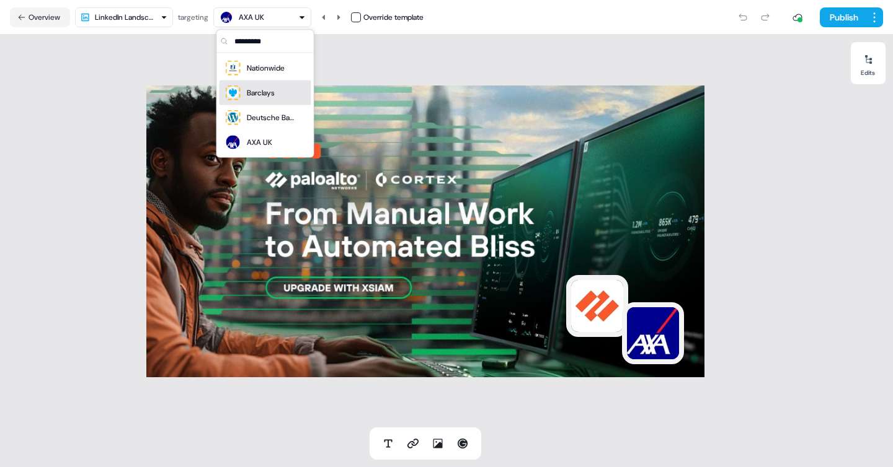
click at [252, 92] on div "Barclays" at bounding box center [261, 93] width 28 height 12
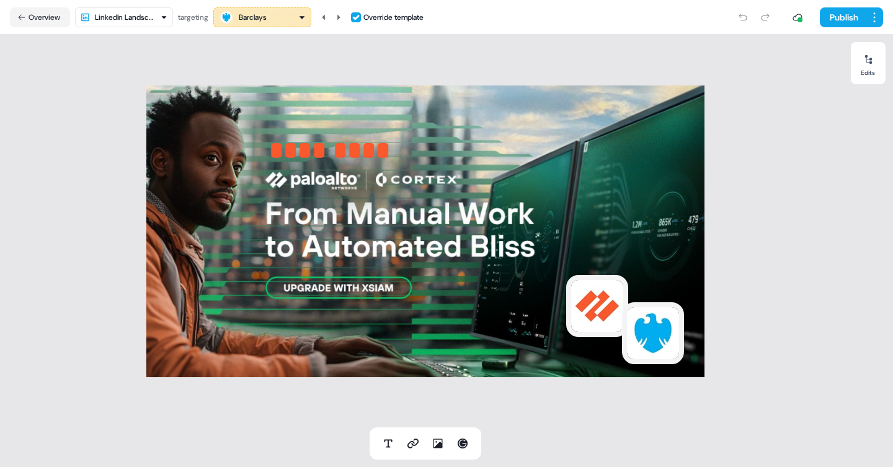
click at [256, 20] on div "Barclays" at bounding box center [253, 17] width 28 height 12
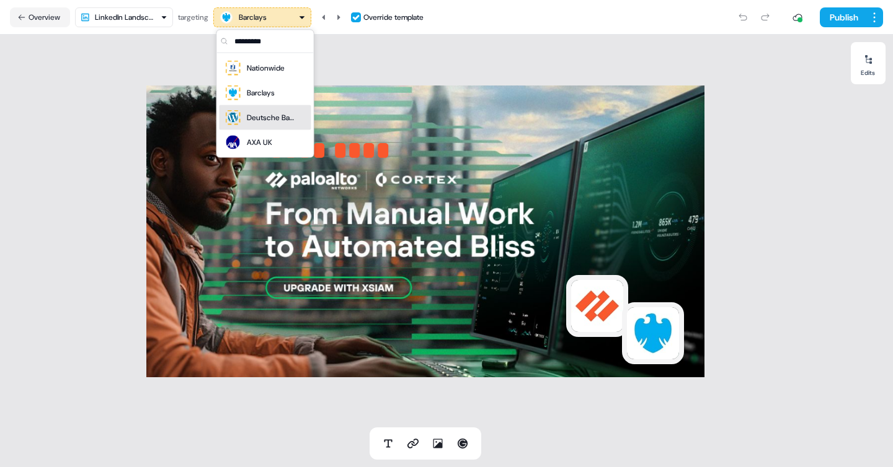
click at [261, 121] on div "Deutsche Bank" at bounding box center [272, 118] width 50 height 12
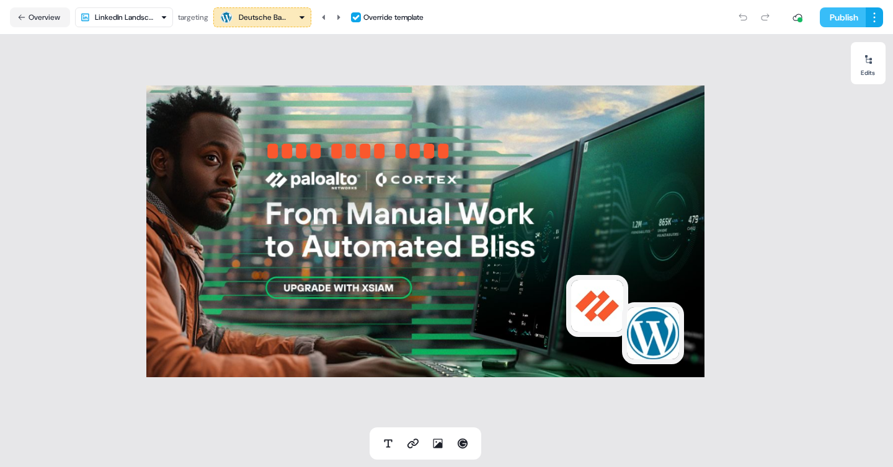
click at [836, 19] on button "Publish" at bounding box center [843, 17] width 46 height 20
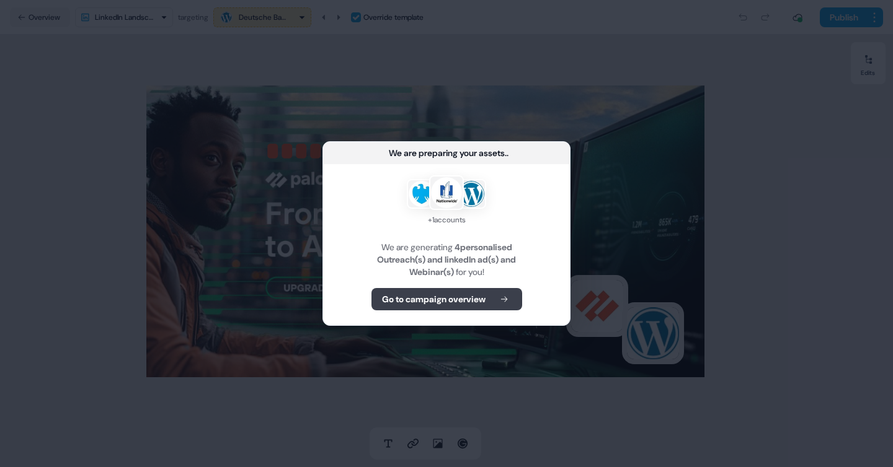
click at [443, 306] on button "Go to campaign overview" at bounding box center [446, 299] width 151 height 22
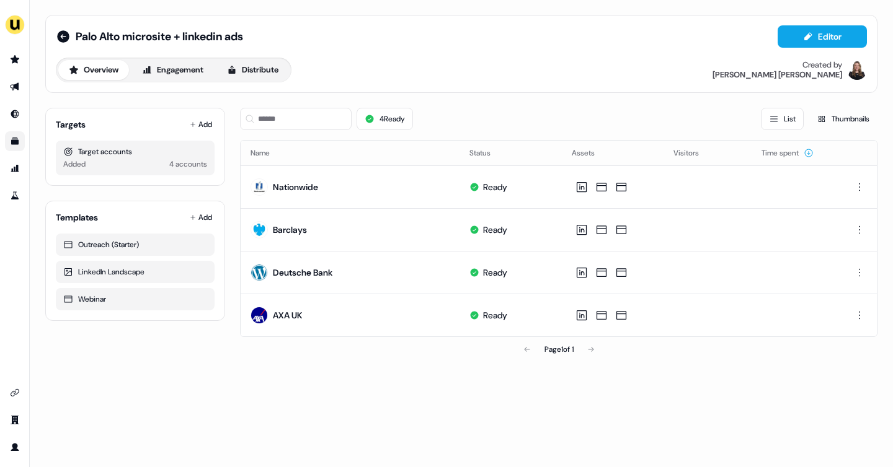
click at [20, 143] on link "Go to templates" at bounding box center [15, 141] width 20 height 20
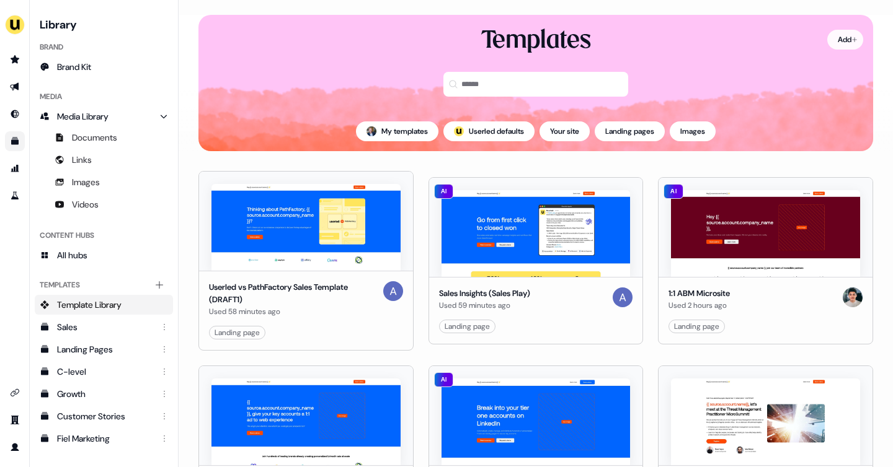
click at [851, 39] on html "For the best experience switch devices to a bigger screen. Go to [DOMAIN_NAME] …" at bounding box center [446, 233] width 893 height 467
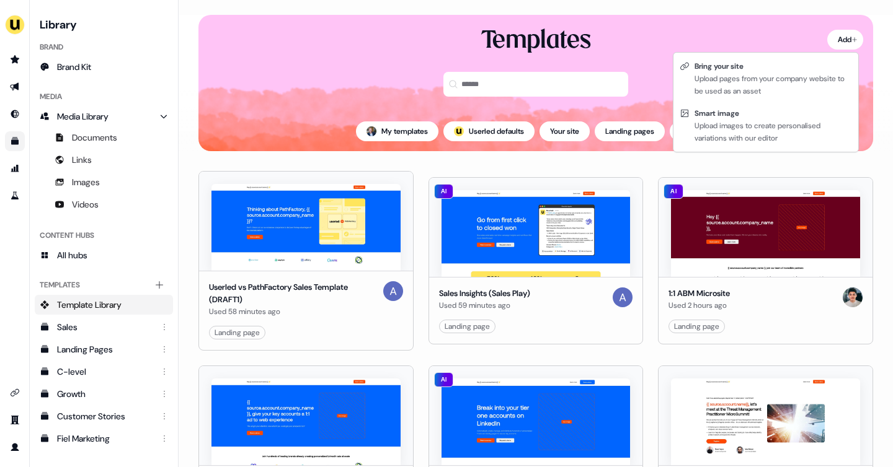
click at [158, 12] on html "For the best experience switch devices to a bigger screen. Go to [DOMAIN_NAME] …" at bounding box center [446, 233] width 893 height 467
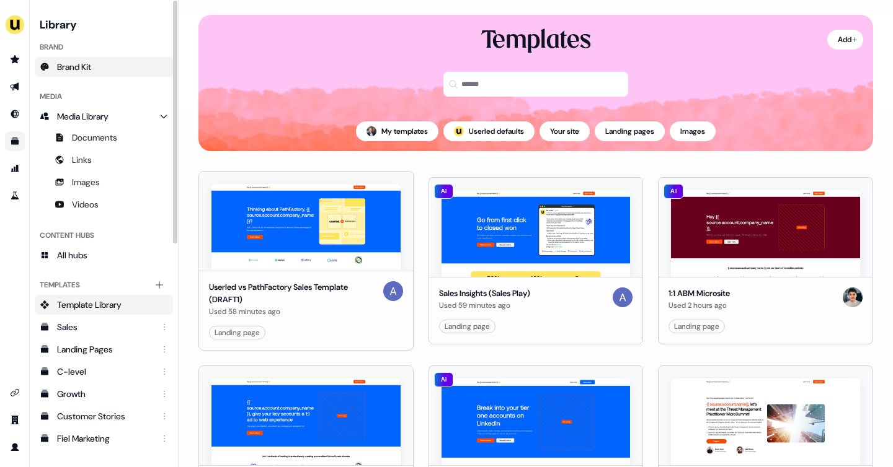
click at [81, 69] on span "Brand Kit" at bounding box center [74, 67] width 34 height 12
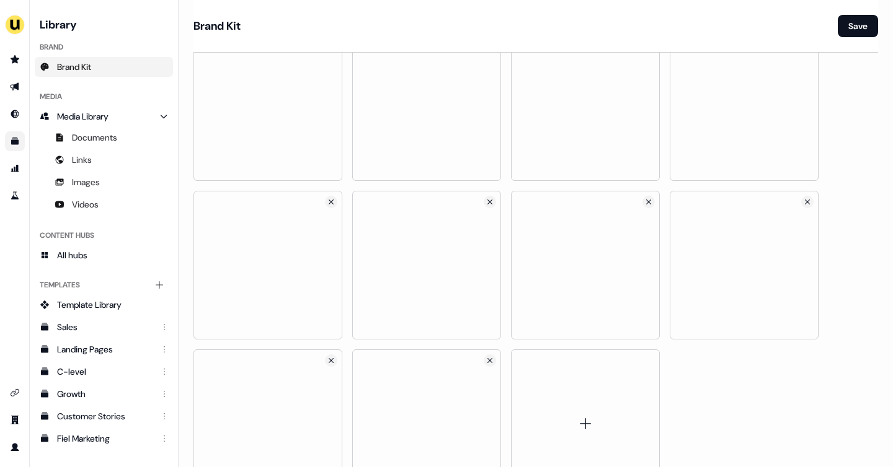
scroll to position [1286, 0]
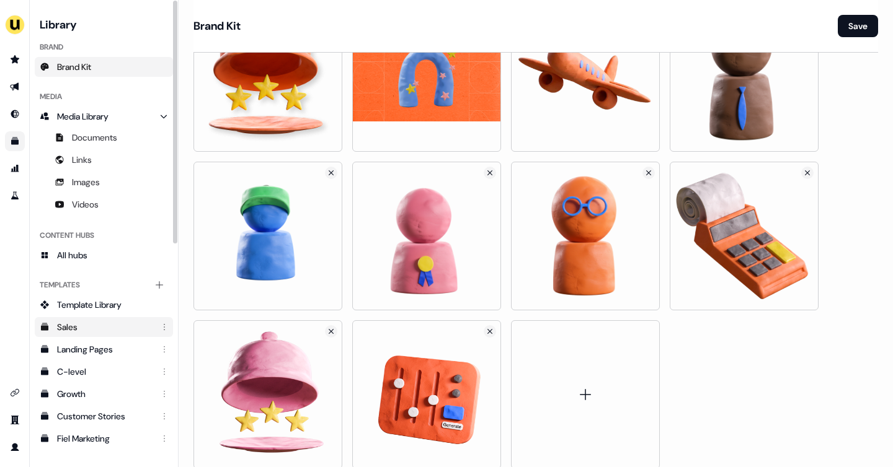
click at [87, 327] on div "Sales" at bounding box center [105, 327] width 96 height 12
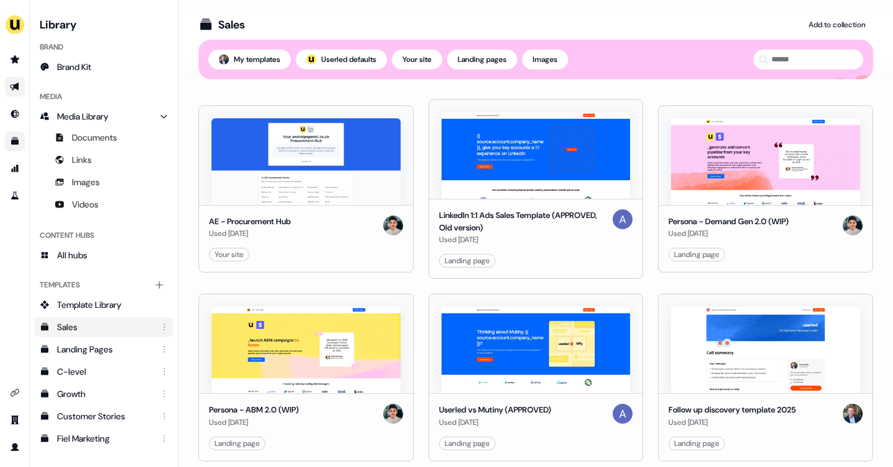
click at [20, 87] on link "Go to outbound experience" at bounding box center [15, 87] width 20 height 20
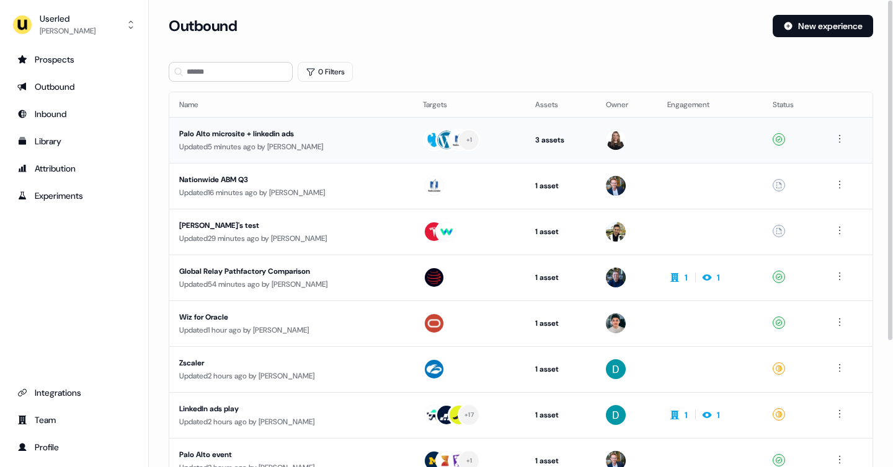
click at [254, 135] on div "Palo Alto microsite + linkedin ads" at bounding box center [290, 134] width 223 height 12
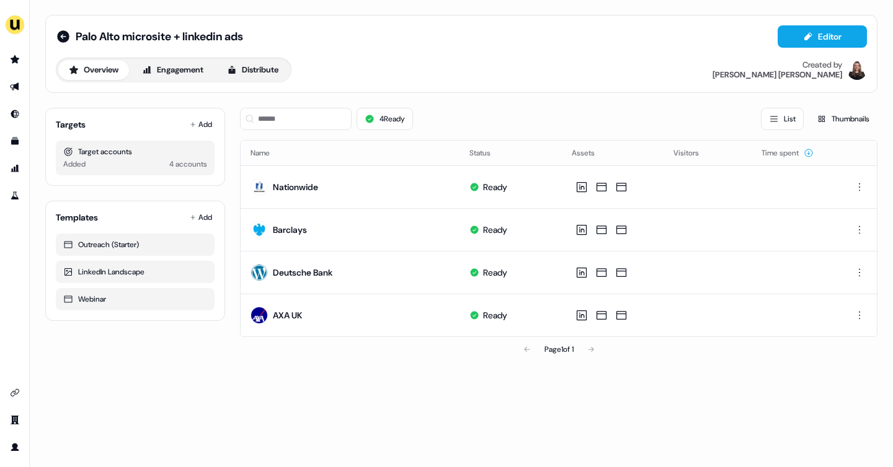
click at [304, 42] on div "Palo Alto microsite + linkedin ads Editor" at bounding box center [461, 36] width 811 height 22
click at [267, 64] on button "Distribute" at bounding box center [252, 70] width 73 height 20
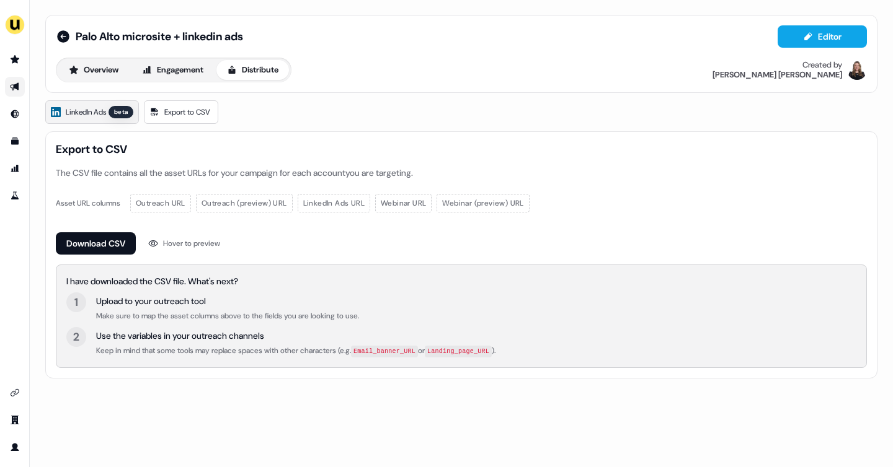
click at [81, 108] on span "LinkedIn Ads" at bounding box center [86, 112] width 40 height 12
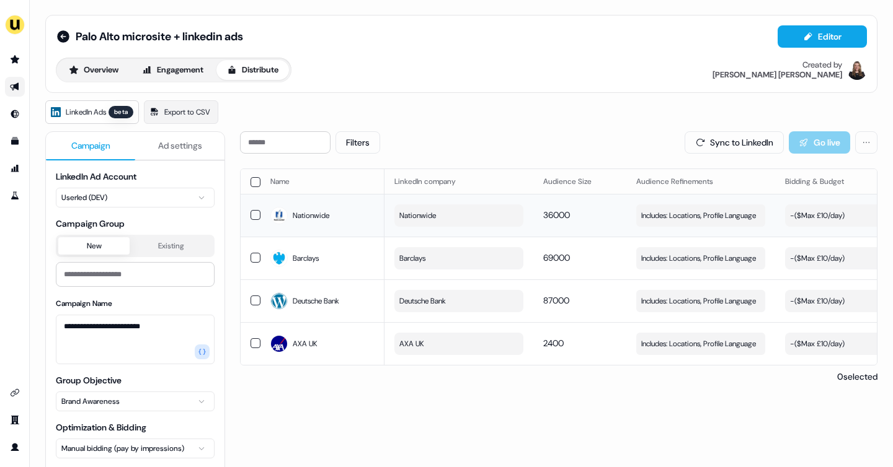
click at [819, 212] on div "- ($ Max £10/day )" at bounding box center [817, 216] width 55 height 12
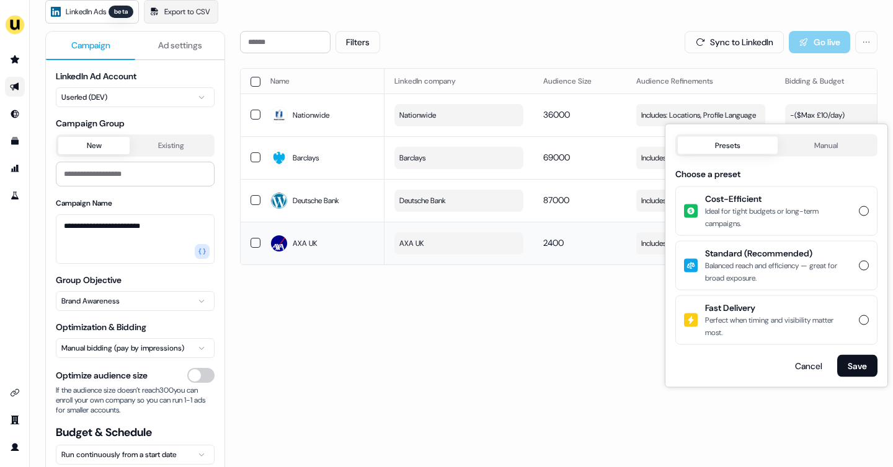
scroll to position [108, 0]
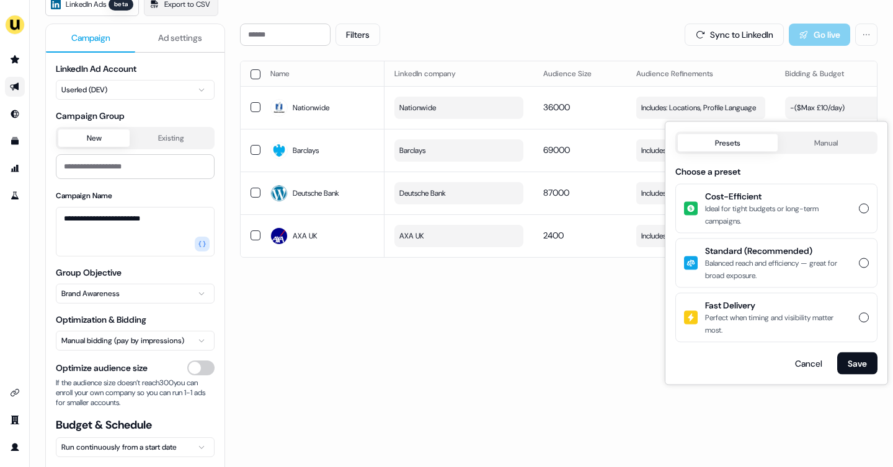
click at [608, 290] on div "Filters Sync to LinkedIn Go live Name LinkedIn company Audience Size Audience R…" at bounding box center [558, 246] width 637 height 445
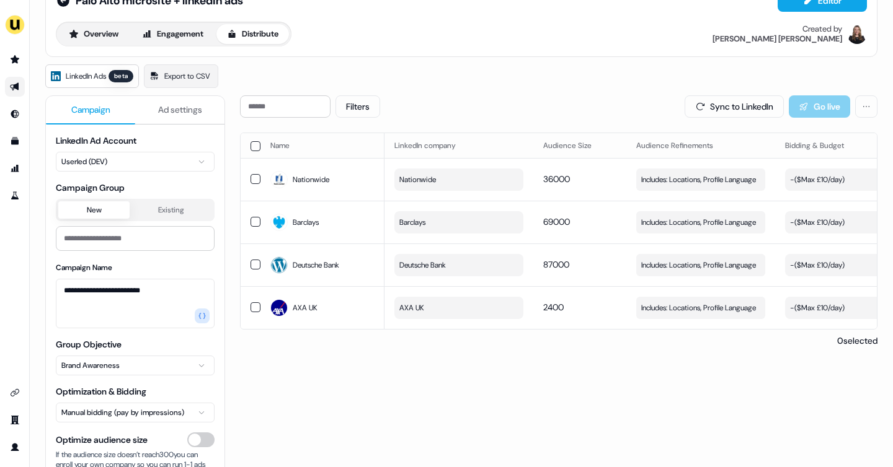
scroll to position [33, 0]
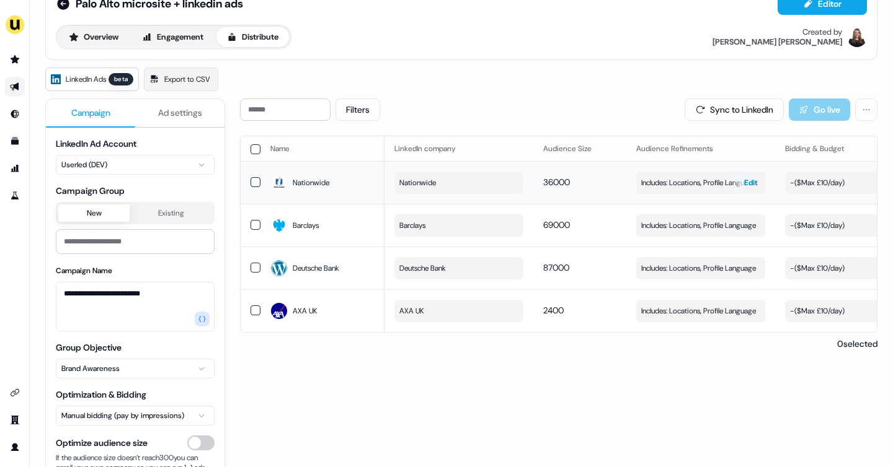
click at [648, 186] on span "Includes: Locations, Profile Language" at bounding box center [698, 183] width 115 height 12
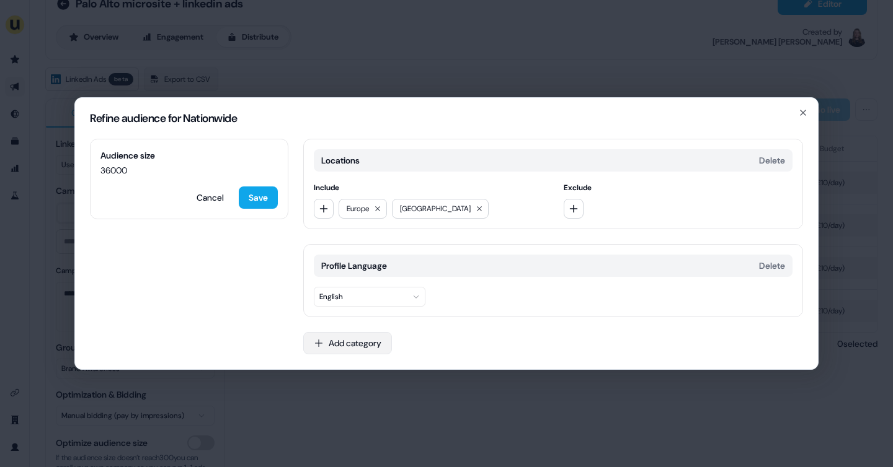
click at [366, 343] on button "Add category" at bounding box center [347, 343] width 89 height 22
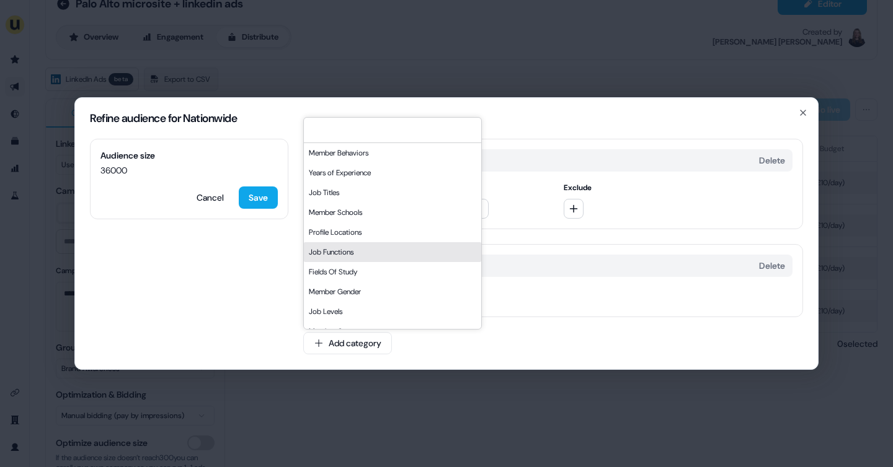
click at [241, 259] on div "Audience size 36000 Cancel Save Locations Delete Include [GEOGRAPHIC_DATA] [GEO…" at bounding box center [446, 254] width 743 height 231
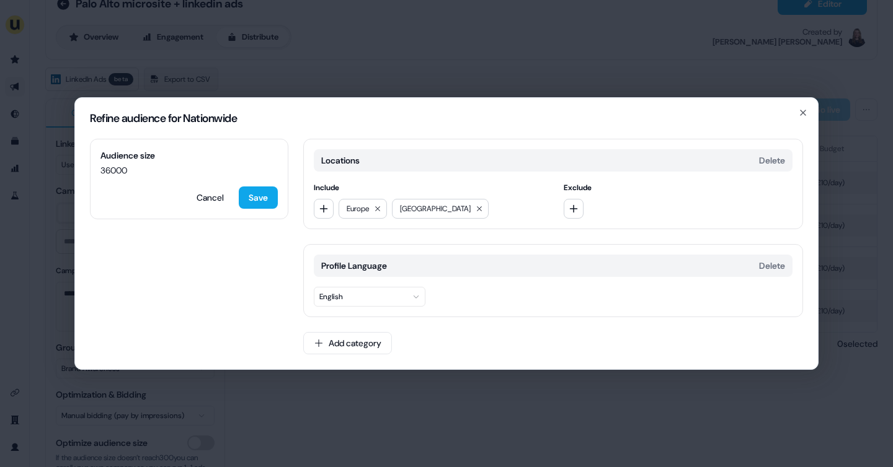
click at [797, 117] on h2 "Refine audience for Nationwide" at bounding box center [446, 118] width 713 height 11
click at [804, 109] on icon "button" at bounding box center [803, 113] width 10 height 10
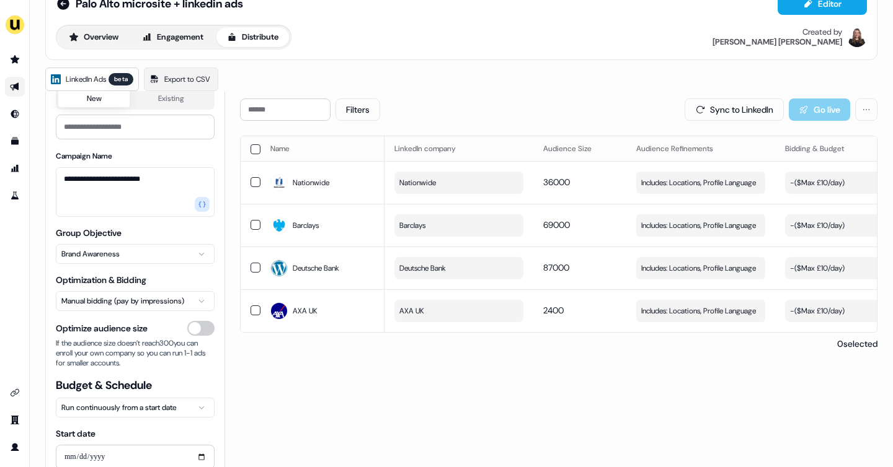
scroll to position [119, 0]
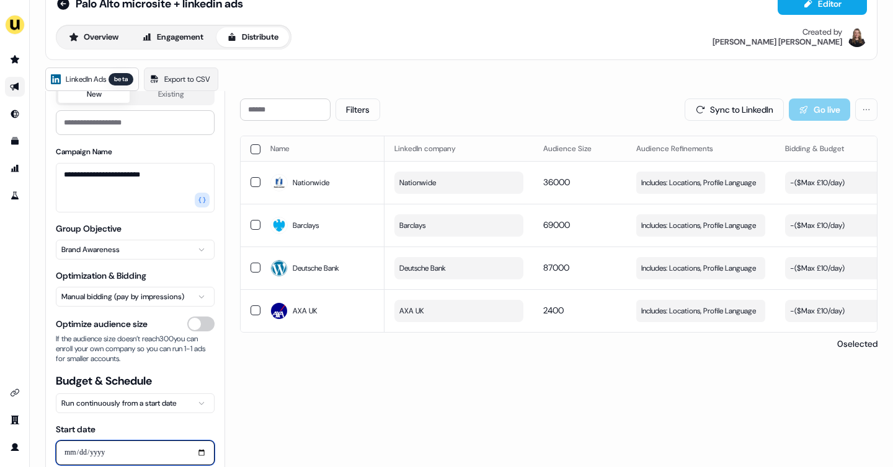
click at [200, 451] on input "Start date" at bounding box center [135, 453] width 159 height 25
type input "**********"
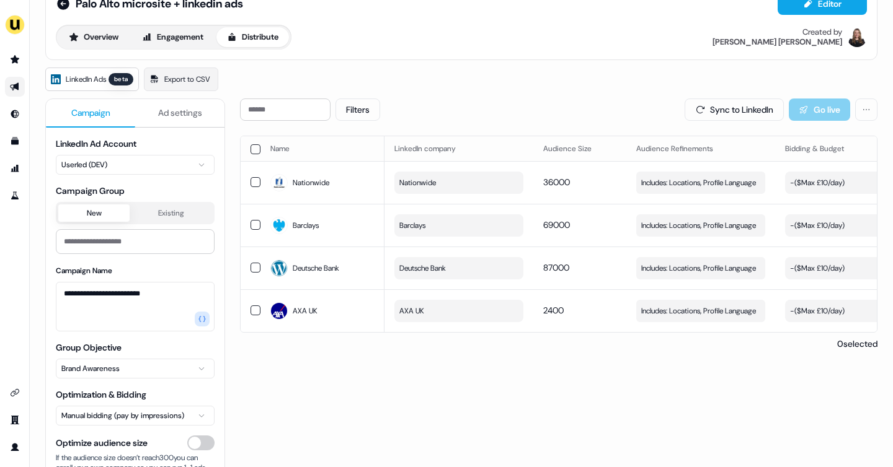
click at [166, 111] on span "Ad settings" at bounding box center [180, 113] width 44 height 12
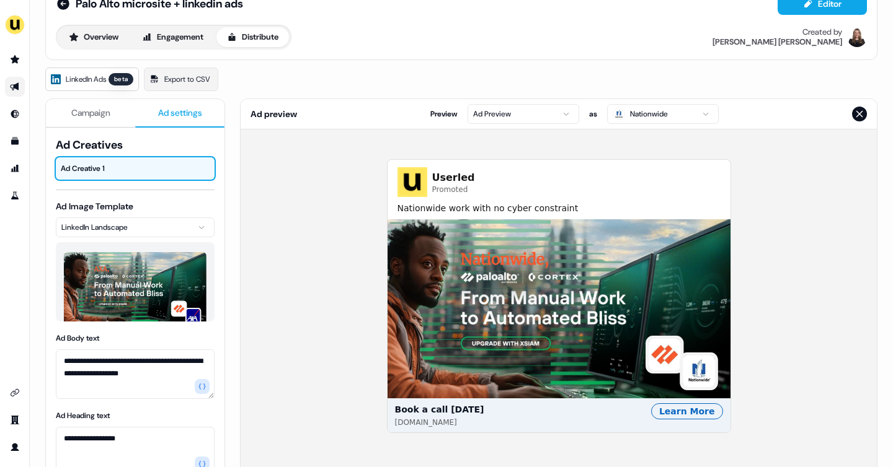
click at [651, 110] on html "**********" at bounding box center [446, 233] width 893 height 467
click at [536, 147] on html "**********" at bounding box center [446, 233] width 893 height 467
click at [542, 120] on html "**********" at bounding box center [446, 233] width 893 height 467
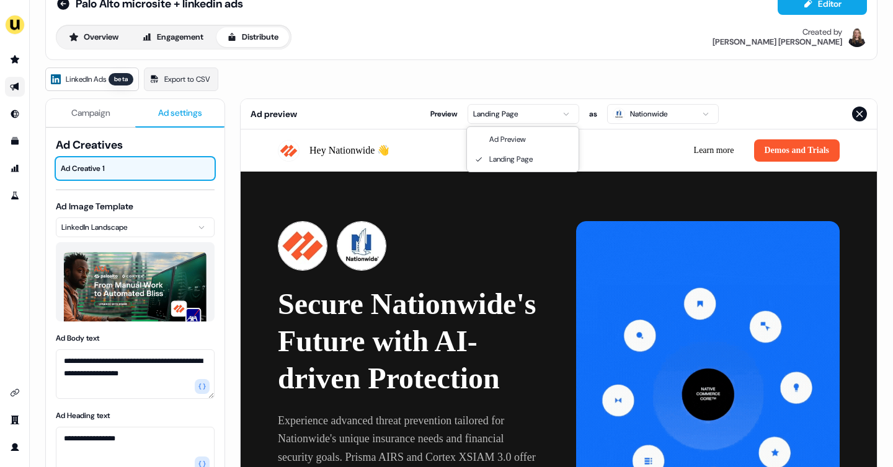
click at [546, 119] on html "**********" at bounding box center [446, 233] width 893 height 467
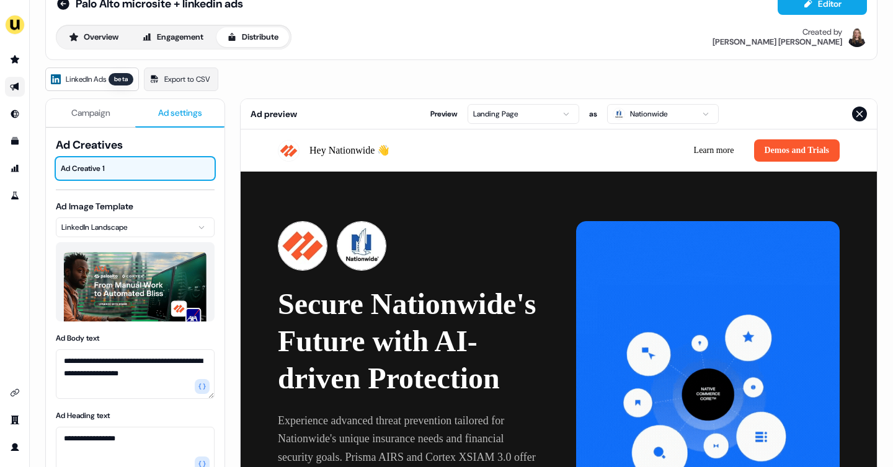
click at [639, 120] on html "**********" at bounding box center [446, 233] width 893 height 467
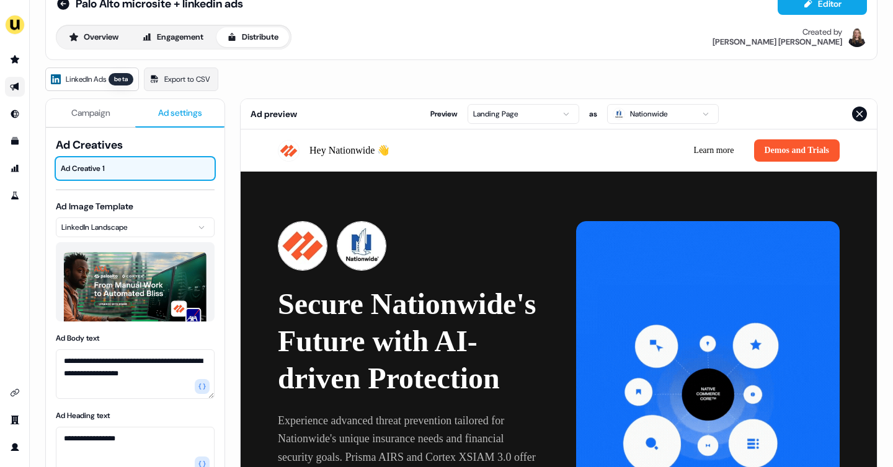
click at [639, 120] on html "**********" at bounding box center [446, 233] width 893 height 467
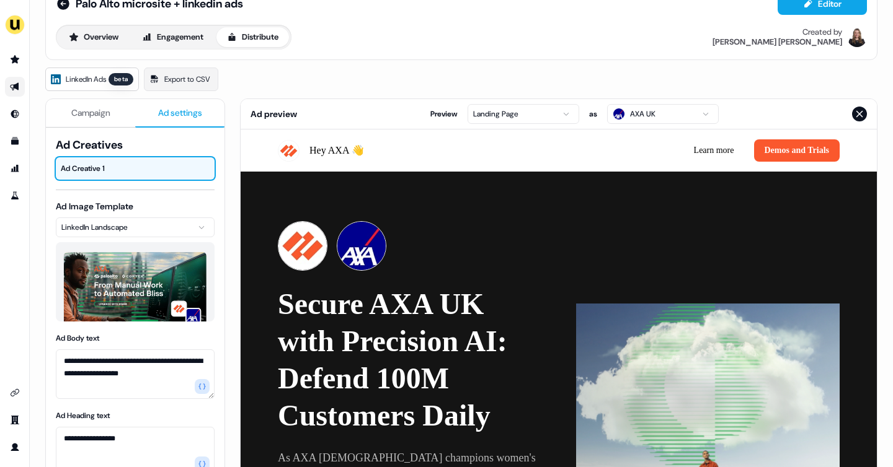
click at [541, 107] on html "**********" at bounding box center [446, 233] width 893 height 467
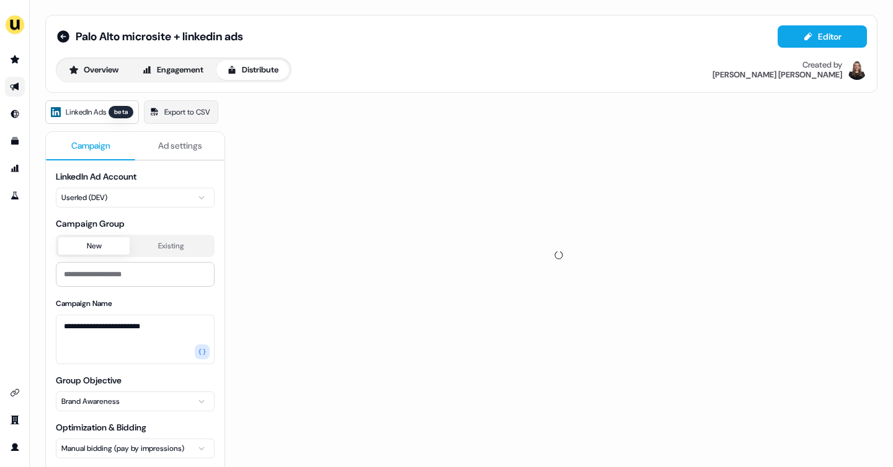
click at [84, 148] on span "Campaign" at bounding box center [90, 145] width 39 height 12
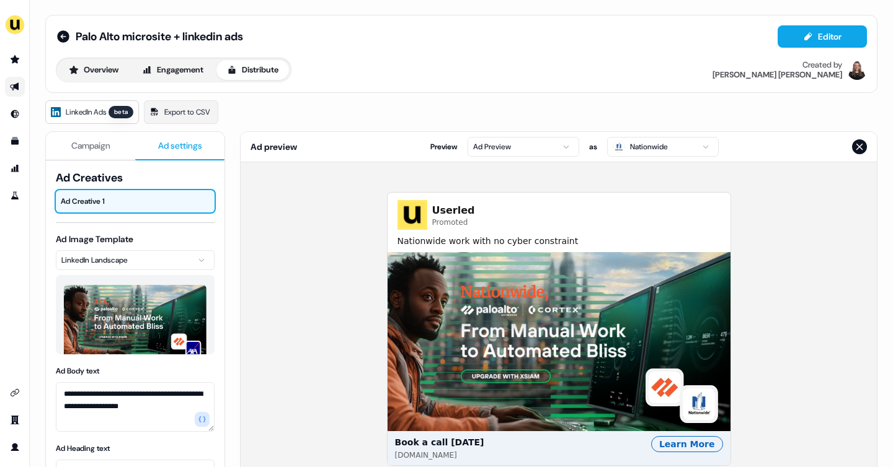
click at [167, 143] on span "Ad settings" at bounding box center [180, 145] width 44 height 12
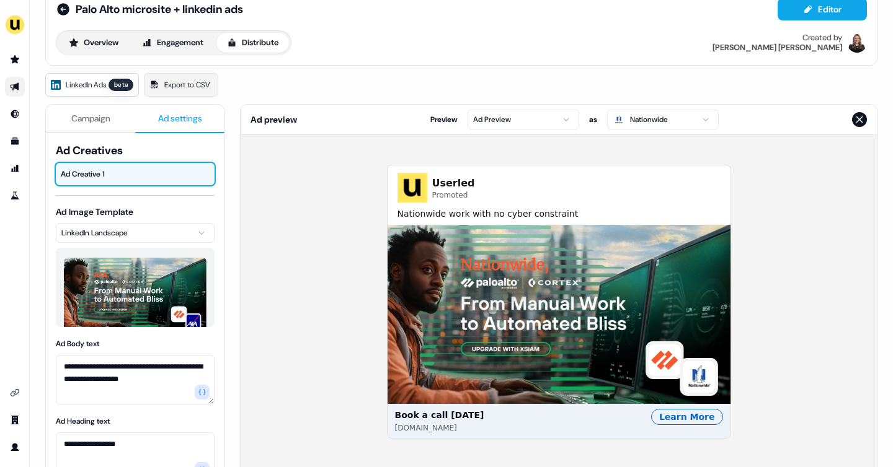
scroll to position [31, 0]
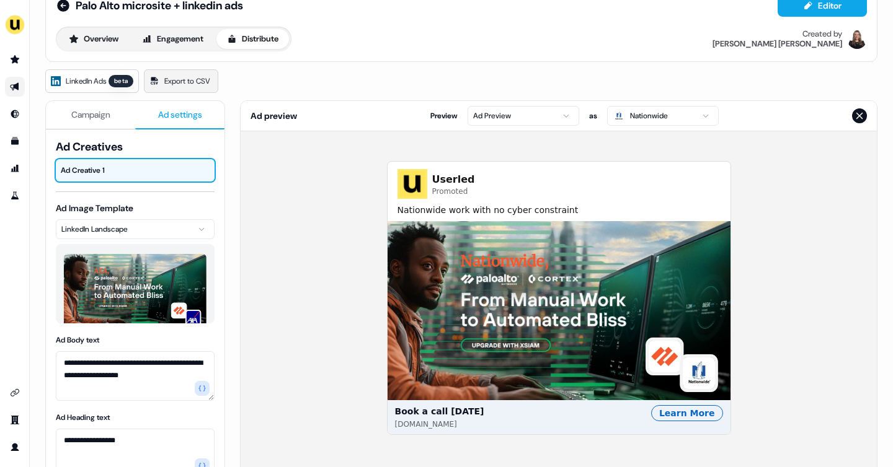
click at [205, 77] on span "Export to CSV" at bounding box center [187, 81] width 46 height 12
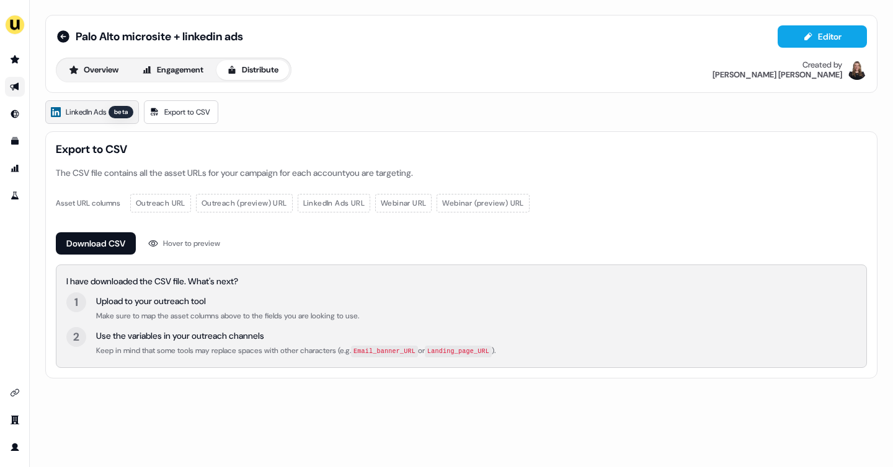
click at [94, 117] on span "LinkedIn Ads" at bounding box center [86, 112] width 40 height 12
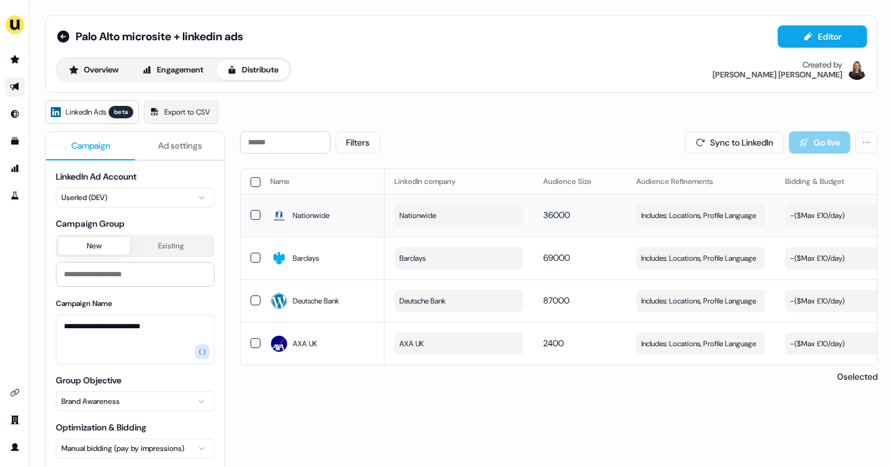
click at [816, 219] on div "- ($ Max £10/day )" at bounding box center [817, 216] width 55 height 12
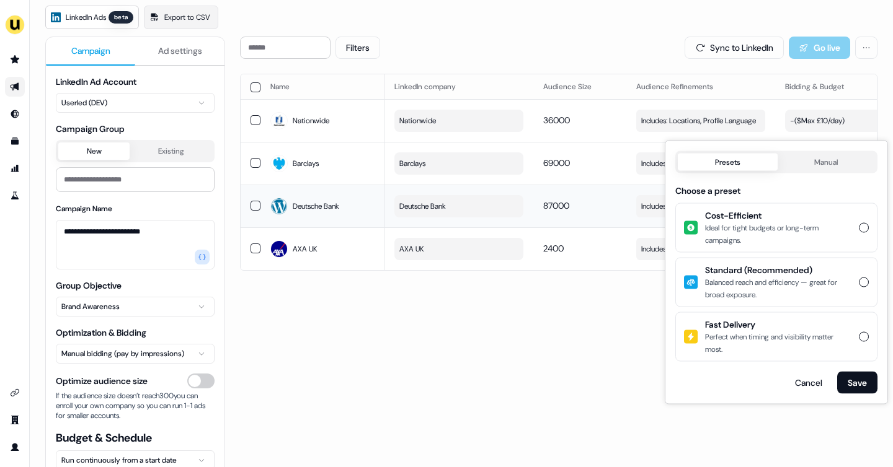
scroll to position [99, 0]
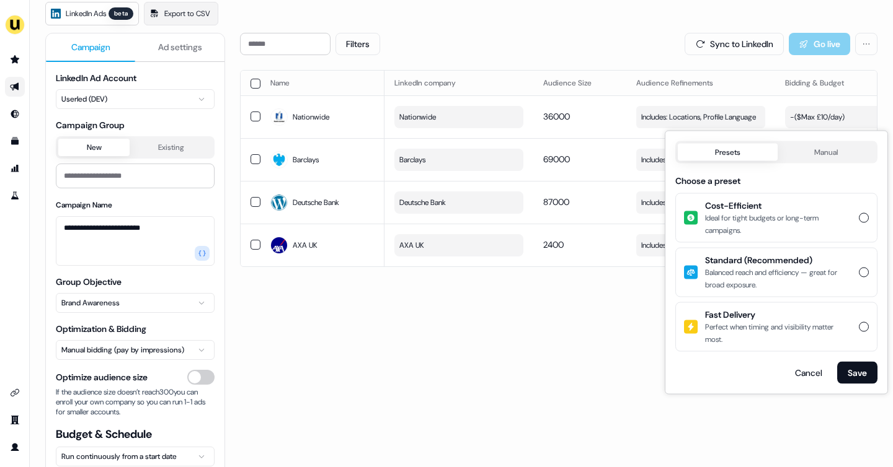
click at [613, 29] on div "**********" at bounding box center [461, 240] width 832 height 476
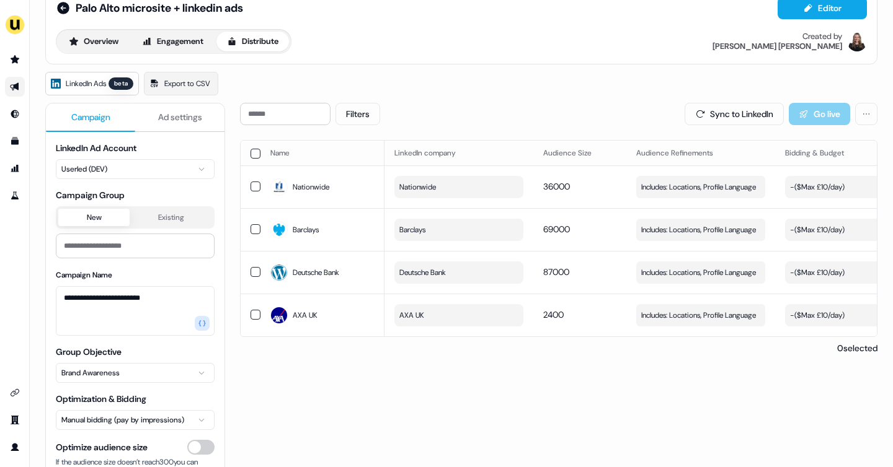
scroll to position [27, 0]
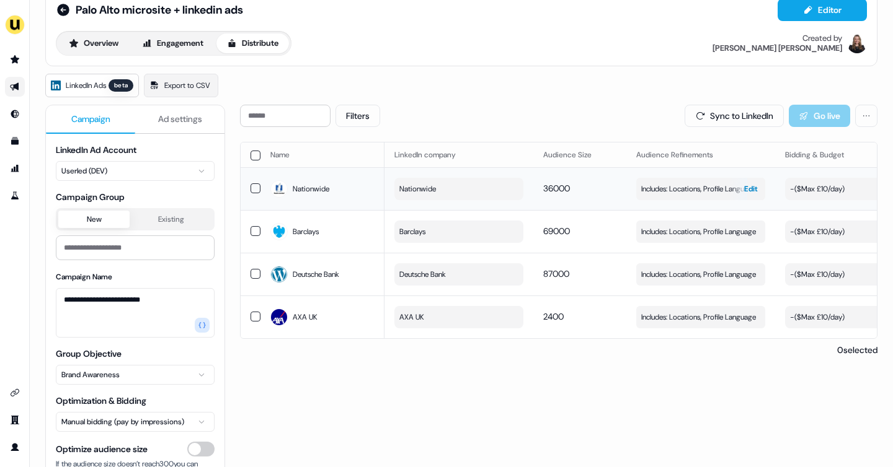
click at [683, 185] on span "Includes: Locations, Profile Language" at bounding box center [698, 189] width 115 height 12
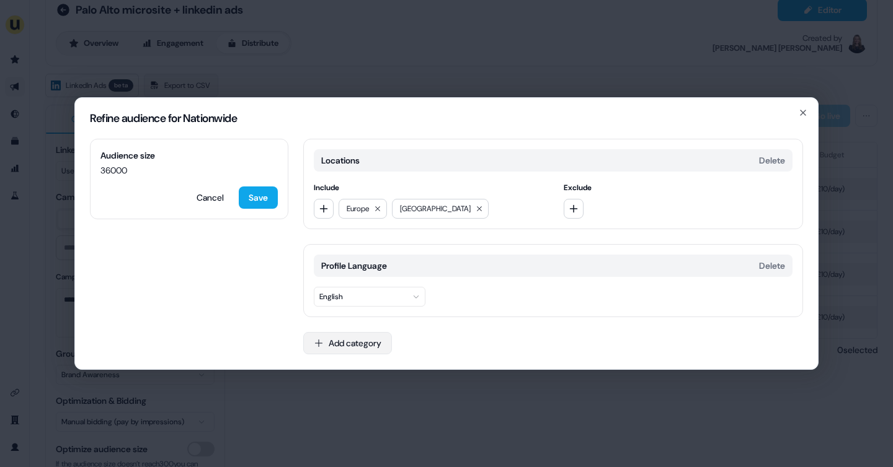
click at [371, 350] on button "Add category" at bounding box center [347, 343] width 89 height 22
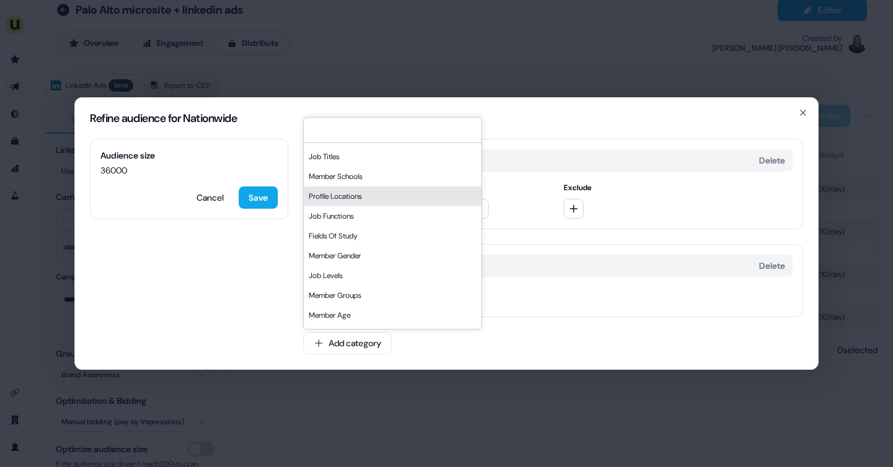
scroll to position [37, 0]
click at [549, 52] on div "Refine audience for Nationwide Audience size 36000 Cancel Save Locations Delete…" at bounding box center [446, 233] width 893 height 467
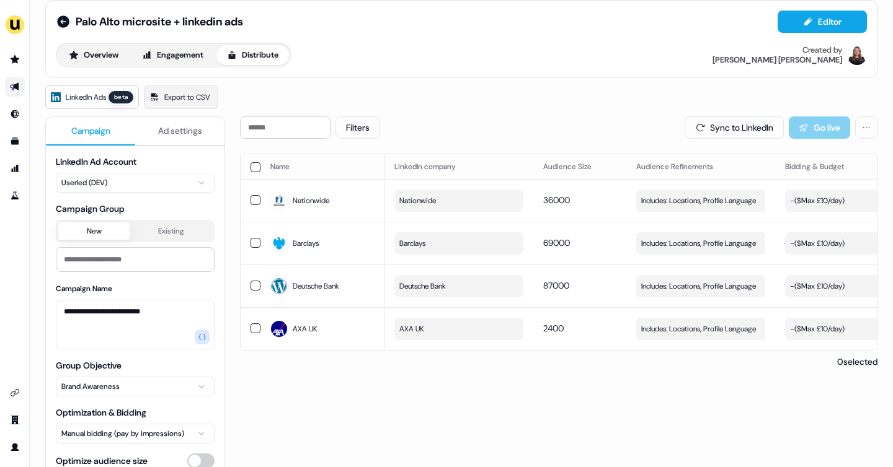
scroll to position [9, 0]
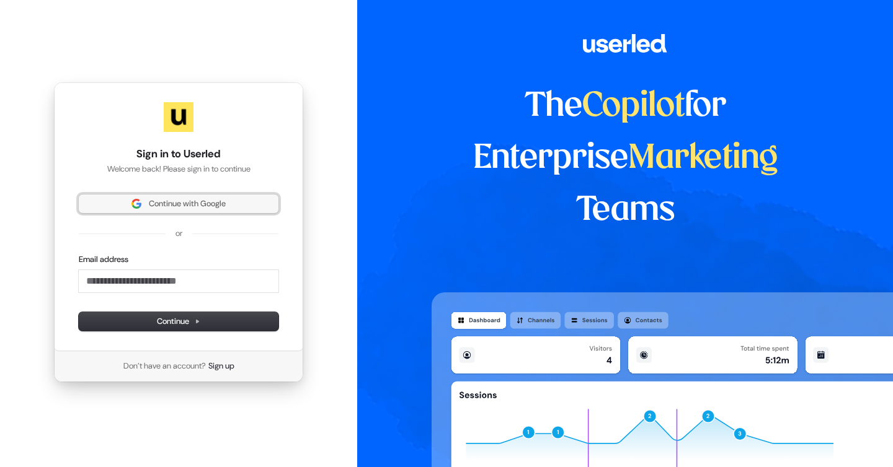
click at [188, 206] on span "Continue with Google" at bounding box center [187, 203] width 77 height 11
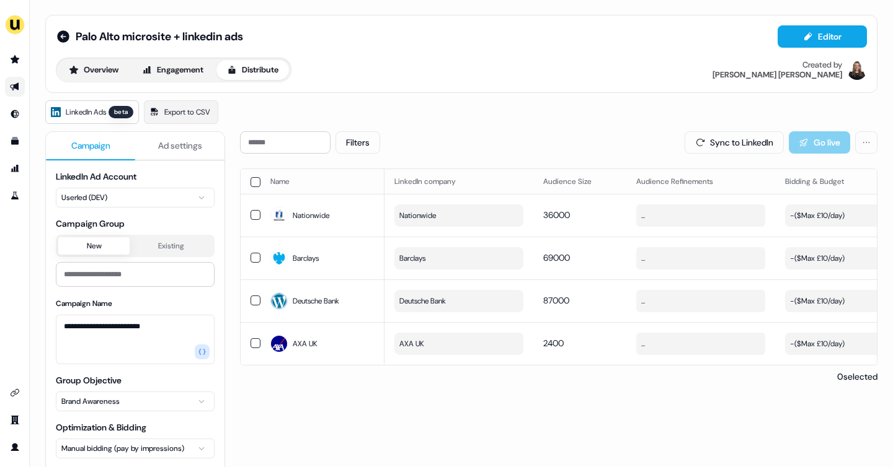
click at [13, 88] on icon "Go to outbound experience" at bounding box center [14, 87] width 9 height 8
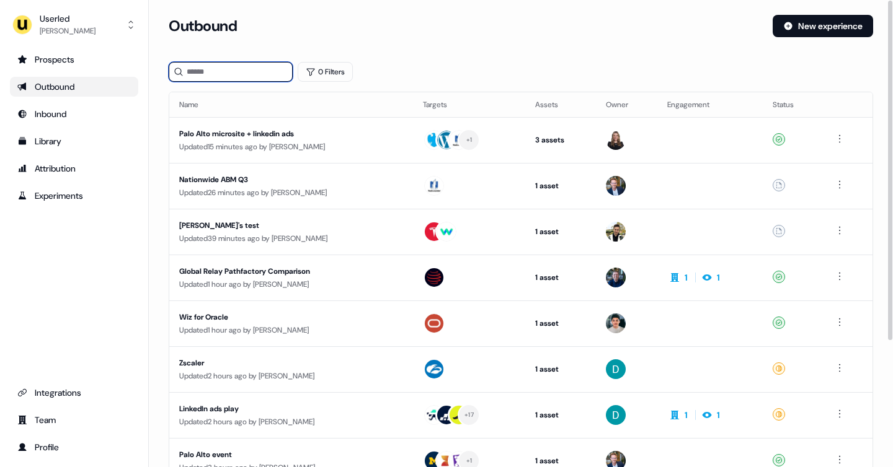
click at [215, 73] on input at bounding box center [231, 72] width 124 height 20
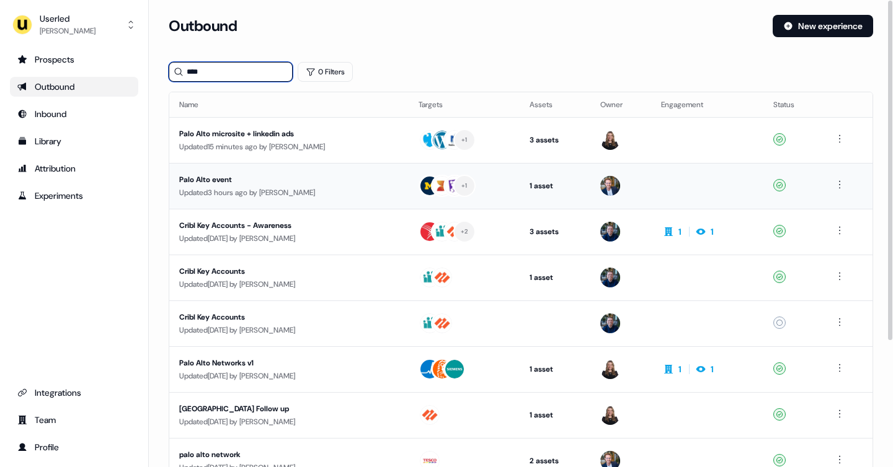
type input "****"
click at [255, 194] on div "Updated 3 hours ago by Yann Sarfati" at bounding box center [288, 193] width 219 height 12
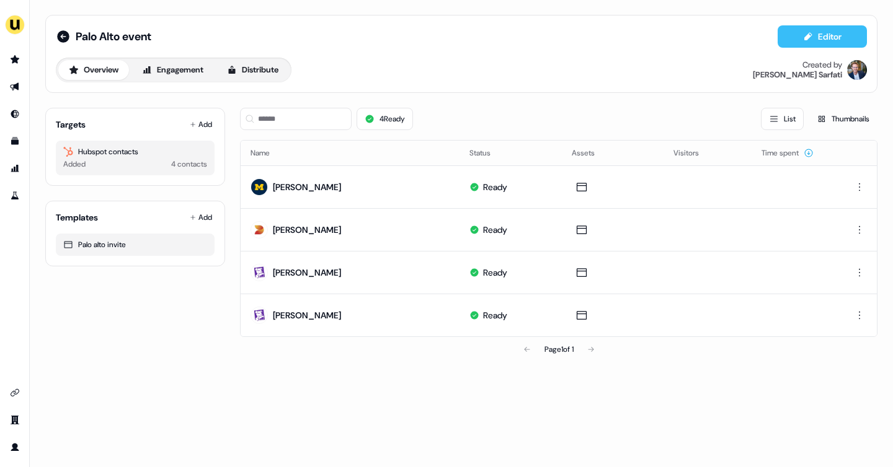
click at [817, 40] on button "Editor" at bounding box center [821, 36] width 89 height 22
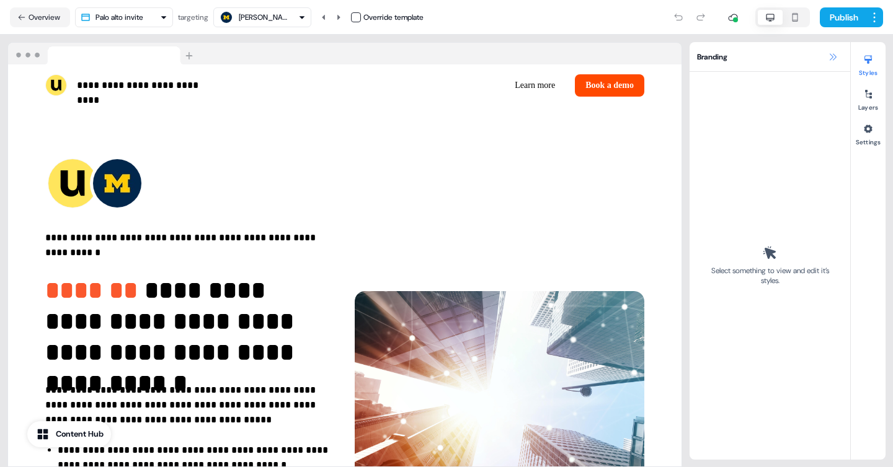
click at [834, 61] on icon at bounding box center [833, 57] width 10 height 10
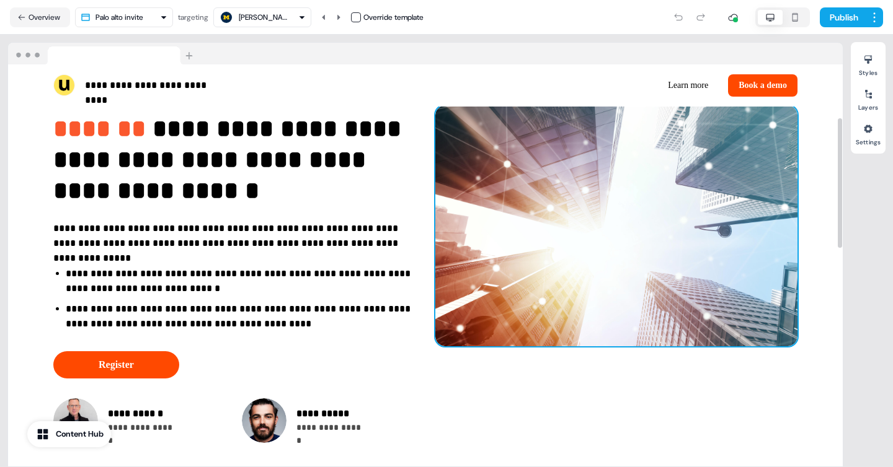
scroll to position [143, 0]
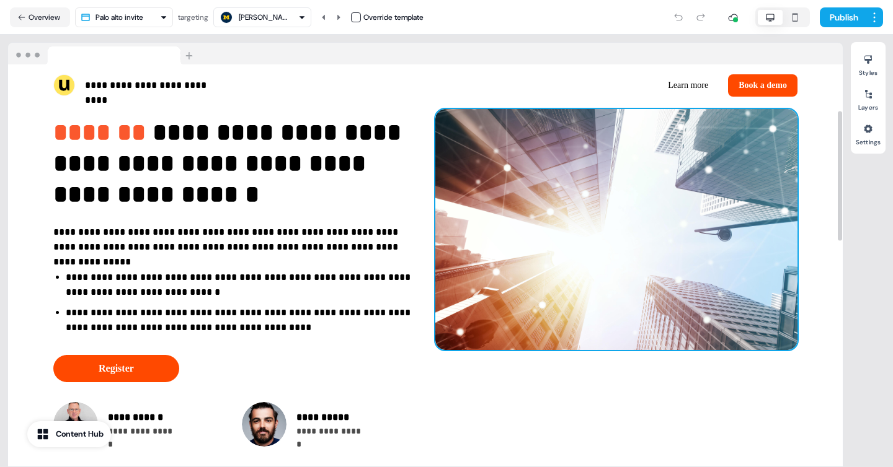
click at [528, 213] on img at bounding box center [616, 229] width 362 height 241
click at [622, 223] on img at bounding box center [616, 229] width 362 height 241
click at [864, 134] on div at bounding box center [868, 129] width 20 height 20
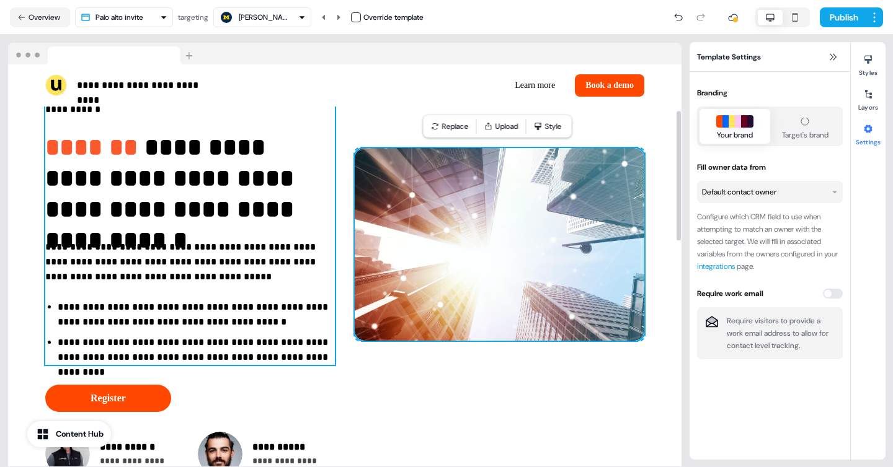
click at [257, 228] on div "**********" at bounding box center [190, 226] width 290 height 278
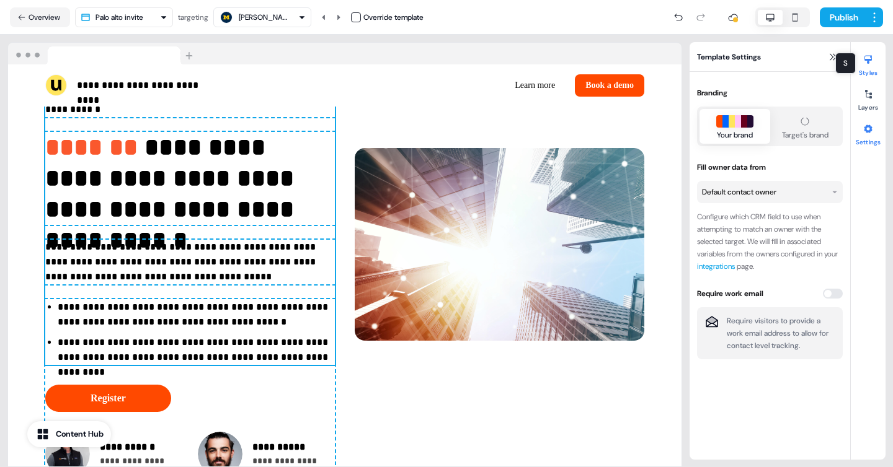
click at [862, 60] on div at bounding box center [868, 60] width 20 height 20
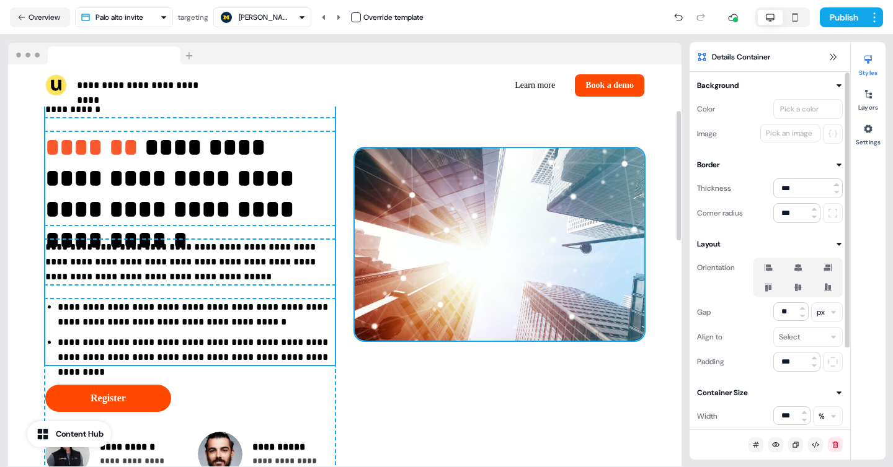
click at [485, 254] on img at bounding box center [500, 244] width 290 height 193
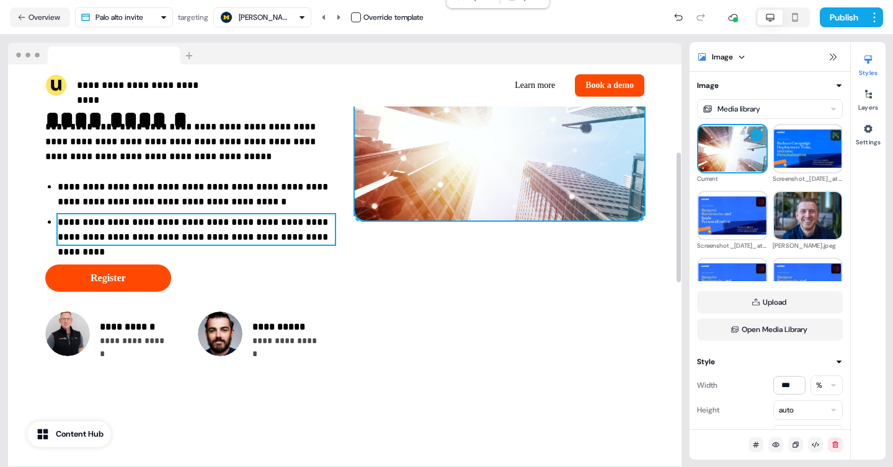
scroll to position [337, 0]
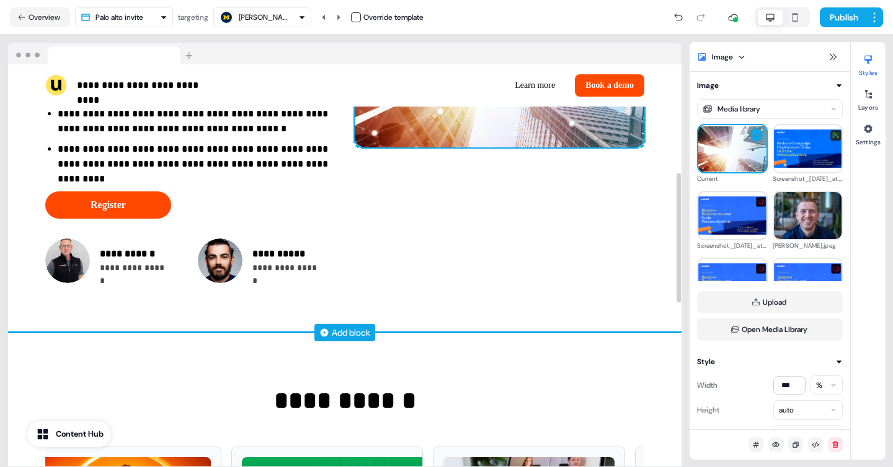
click at [332, 332] on div "Add block" at bounding box center [351, 333] width 38 height 12
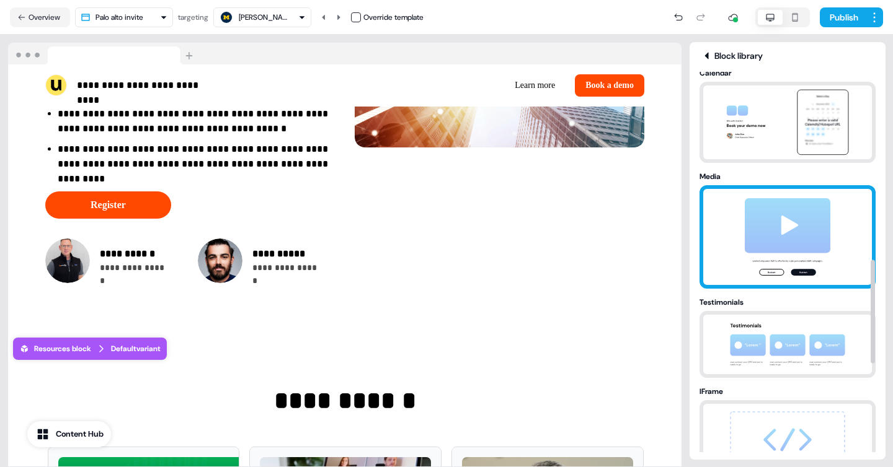
scroll to position [777, 0]
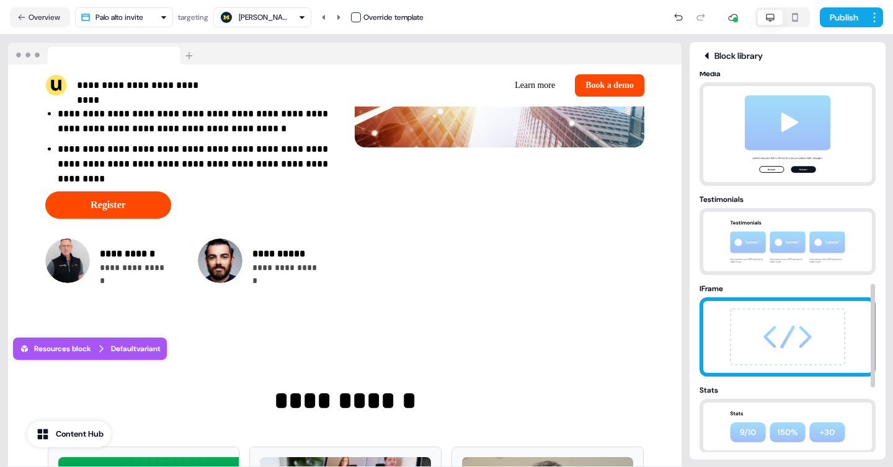
click at [756, 319] on img at bounding box center [787, 337] width 130 height 72
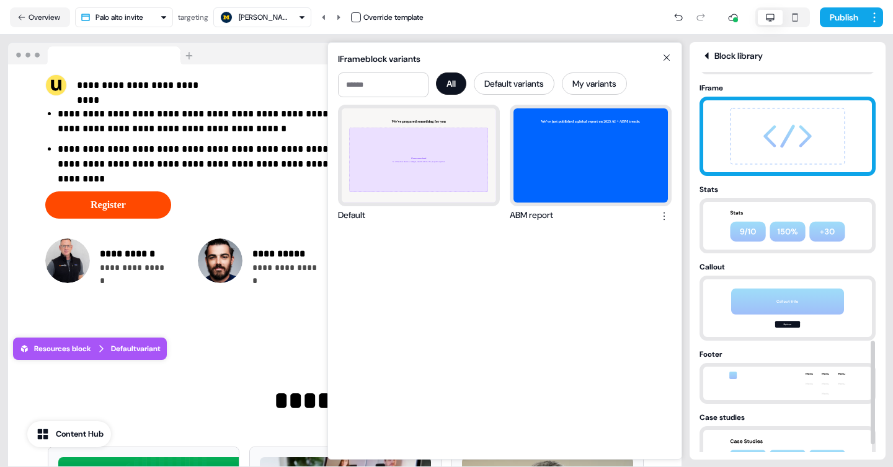
scroll to position [1012, 0]
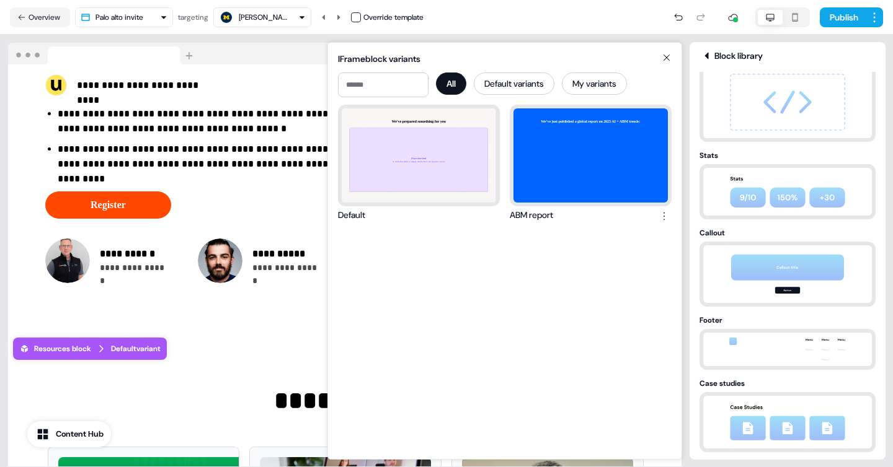
click at [664, 58] on icon at bounding box center [666, 58] width 15 height 10
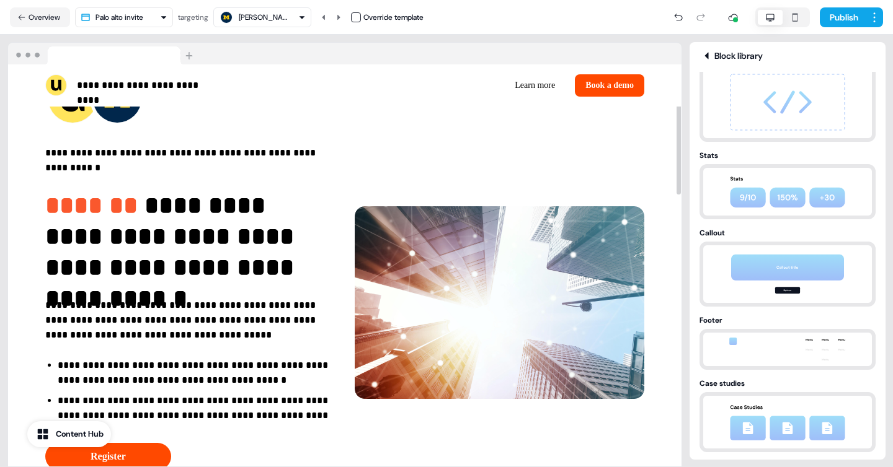
scroll to position [0, 0]
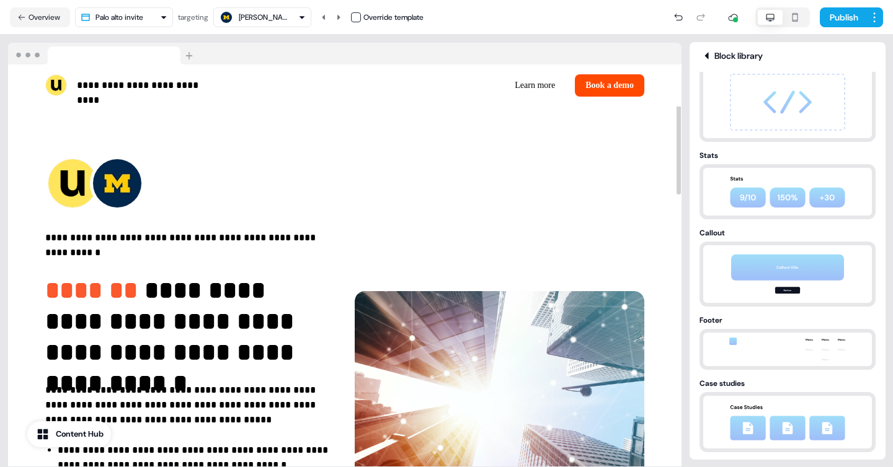
click at [256, 23] on div "Evelyna Johnson" at bounding box center [264, 17] width 50 height 12
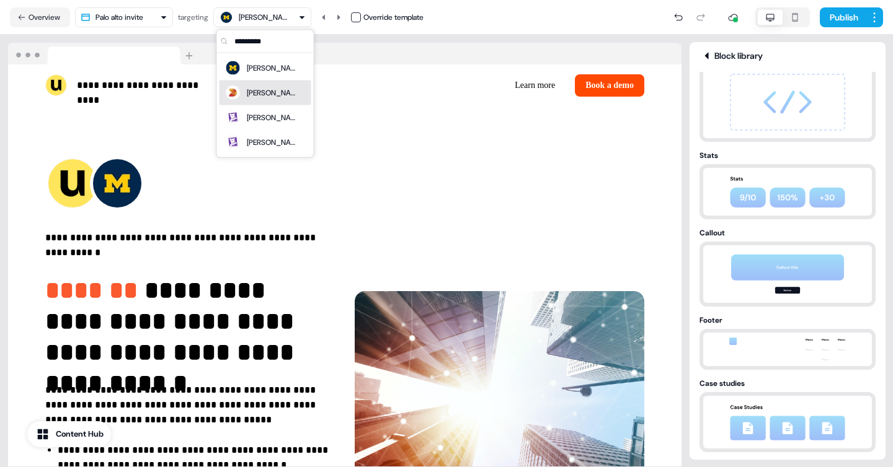
click at [252, 89] on div "Oli Brand" at bounding box center [272, 93] width 50 height 12
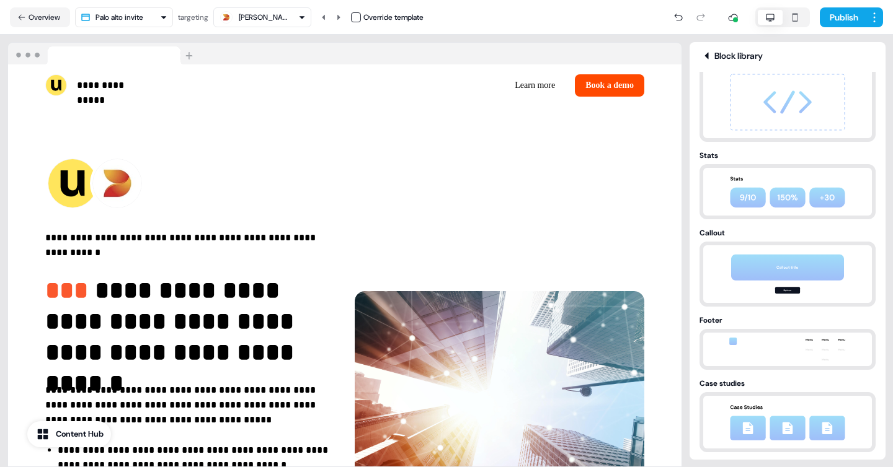
click at [707, 55] on icon at bounding box center [706, 55] width 4 height 7
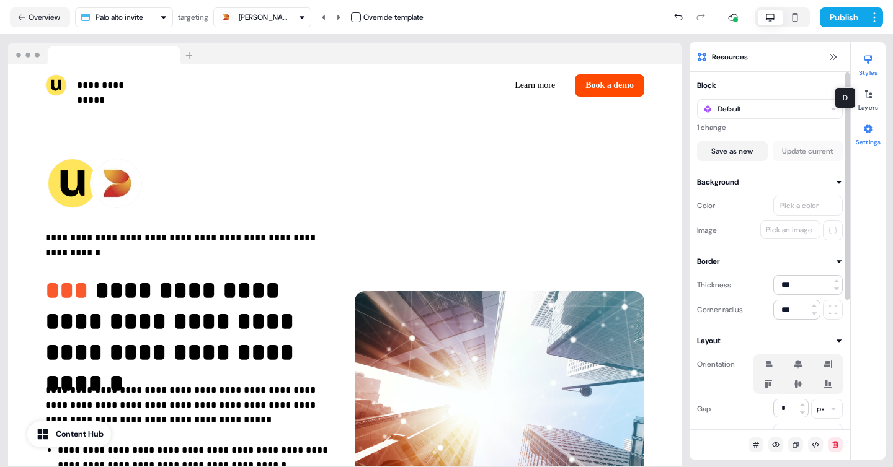
click at [870, 135] on div at bounding box center [868, 129] width 20 height 20
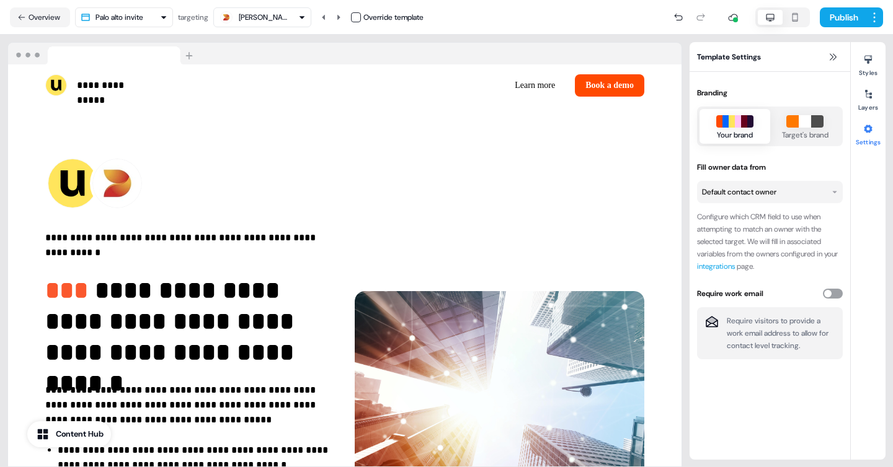
click at [831, 289] on button "button" at bounding box center [833, 294] width 20 height 10
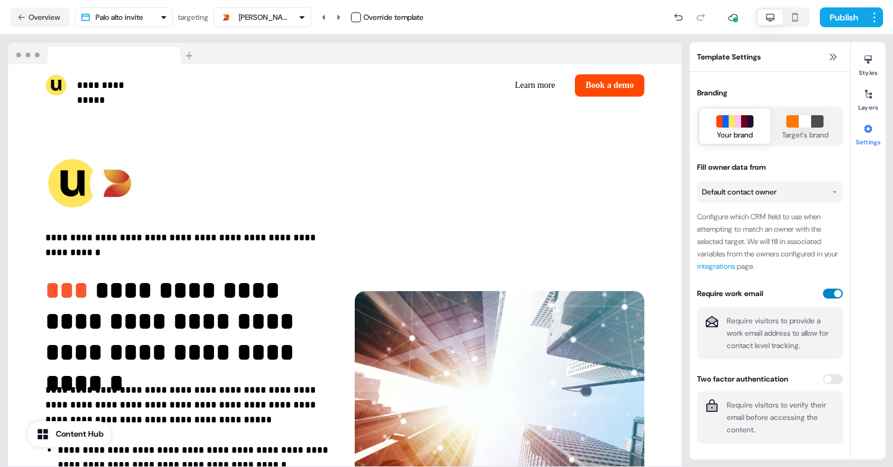
click at [830, 293] on button "button" at bounding box center [833, 294] width 20 height 10
